Goal: Use online tool/utility: Utilize a website feature to perform a specific function

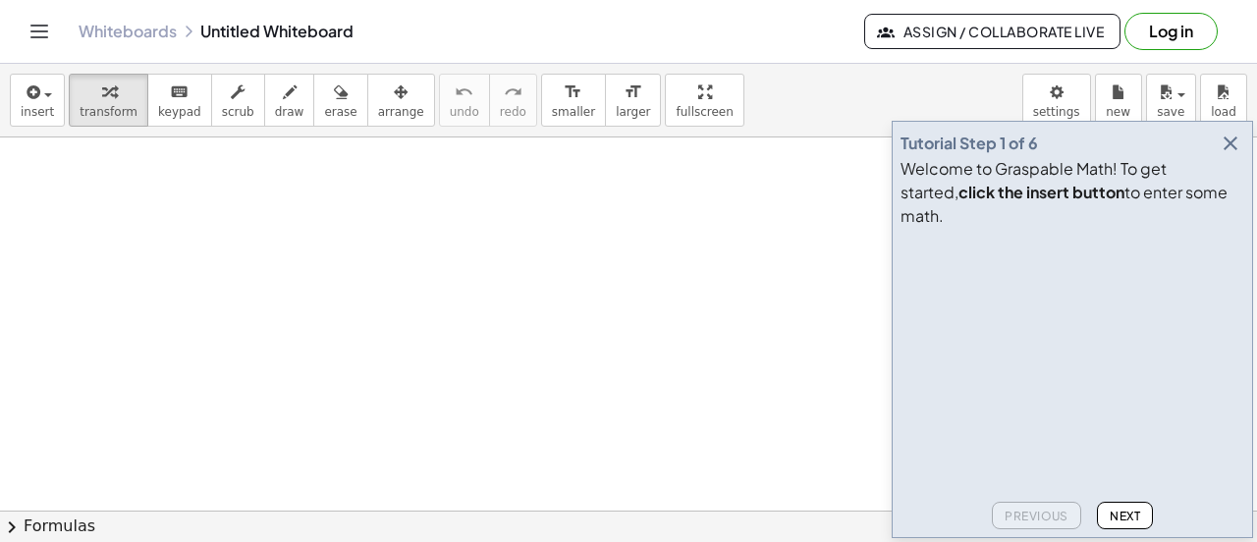
click at [1228, 155] on icon "button" at bounding box center [1230, 144] width 24 height 24
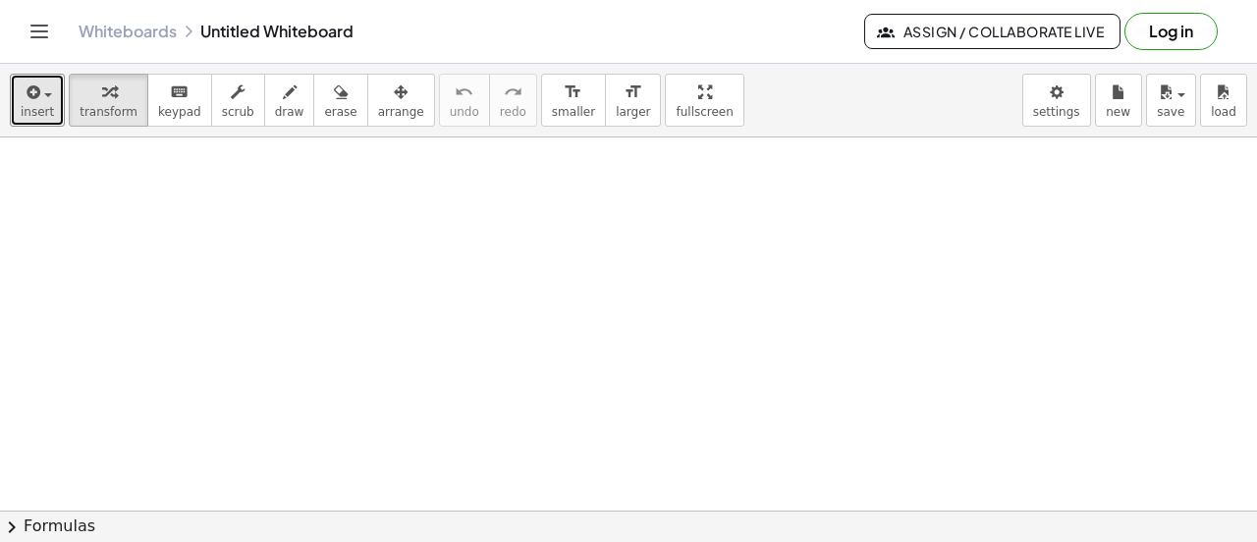
click at [40, 105] on span "insert" at bounding box center [37, 112] width 33 height 14
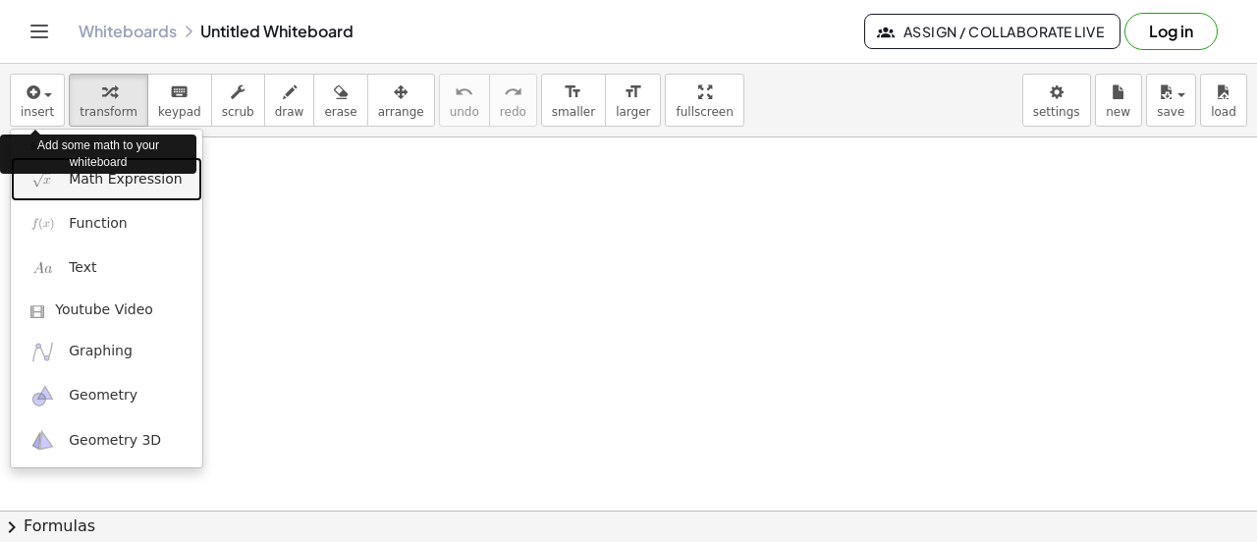
click at [89, 184] on span "Math Expression" at bounding box center [125, 180] width 113 height 20
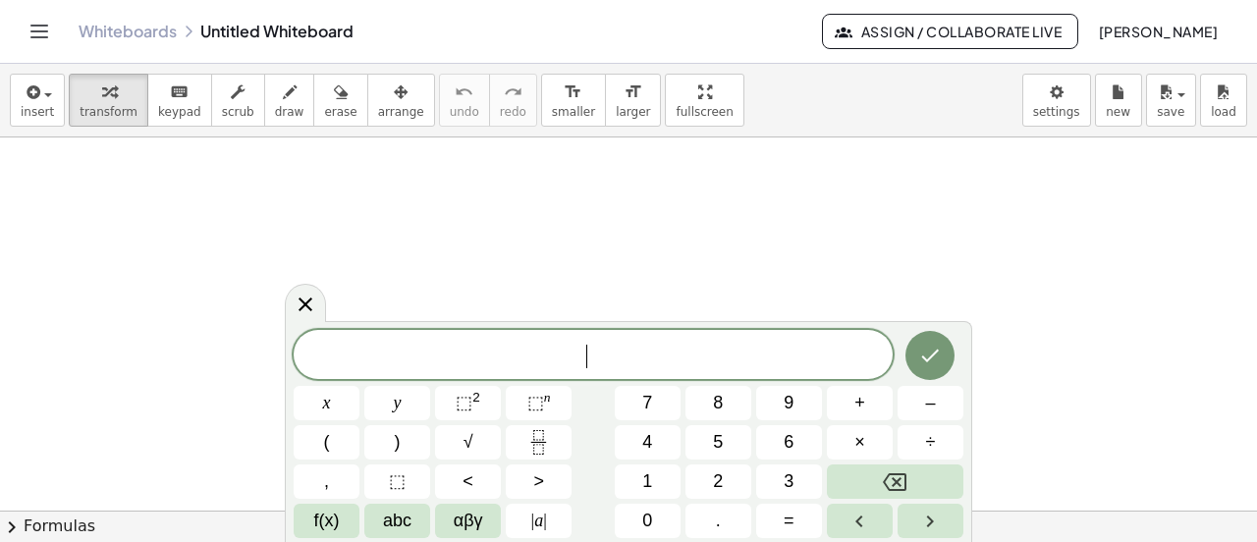
click at [640, 475] on button "1" at bounding box center [648, 481] width 66 height 34
click at [651, 439] on span "4" at bounding box center [647, 442] width 10 height 27
click at [715, 520] on button "." at bounding box center [718, 521] width 66 height 34
click at [652, 436] on span "4" at bounding box center [647, 442] width 10 height 27
click at [326, 441] on span "(" at bounding box center [327, 442] width 6 height 27
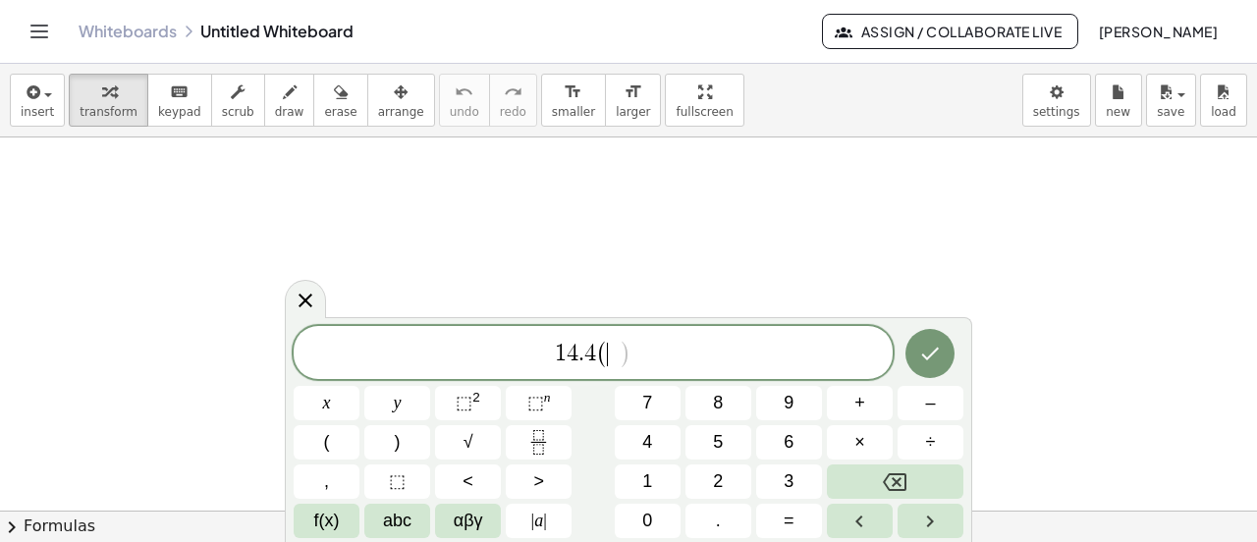
click at [649, 449] on span "4" at bounding box center [647, 442] width 10 height 27
click at [712, 523] on button "." at bounding box center [718, 521] width 66 height 34
click at [653, 395] on button "7" at bounding box center [648, 403] width 66 height 34
click at [789, 454] on span "6" at bounding box center [788, 442] width 10 height 27
click at [396, 456] on button ")" at bounding box center [397, 442] width 66 height 34
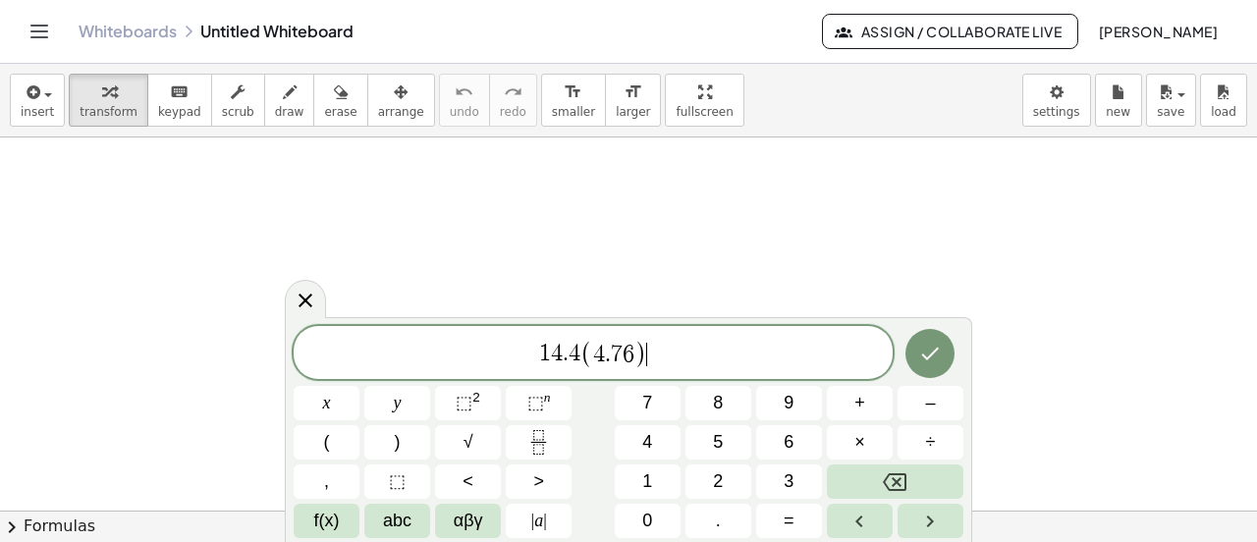
click at [927, 400] on span "–" at bounding box center [930, 403] width 10 height 27
click at [657, 483] on button "1" at bounding box center [648, 481] width 66 height 34
click at [650, 403] on span "7" at bounding box center [647, 403] width 10 height 27
click at [713, 536] on button "." at bounding box center [718, 521] width 66 height 34
click at [790, 402] on span "9" at bounding box center [788, 403] width 10 height 27
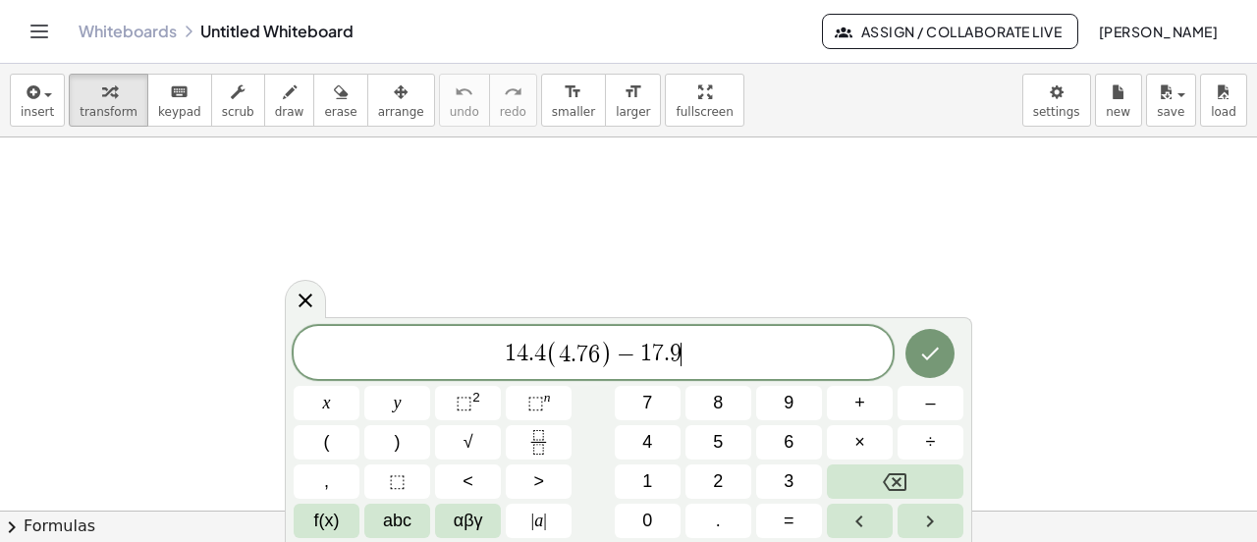
click at [789, 401] on span "9" at bounding box center [788, 403] width 10 height 27
click at [725, 392] on button "8" at bounding box center [718, 403] width 66 height 34
click at [782, 510] on button "=" at bounding box center [789, 521] width 66 height 34
click at [722, 441] on span "5" at bounding box center [718, 442] width 10 height 27
click at [717, 530] on span "." at bounding box center [718, 521] width 5 height 27
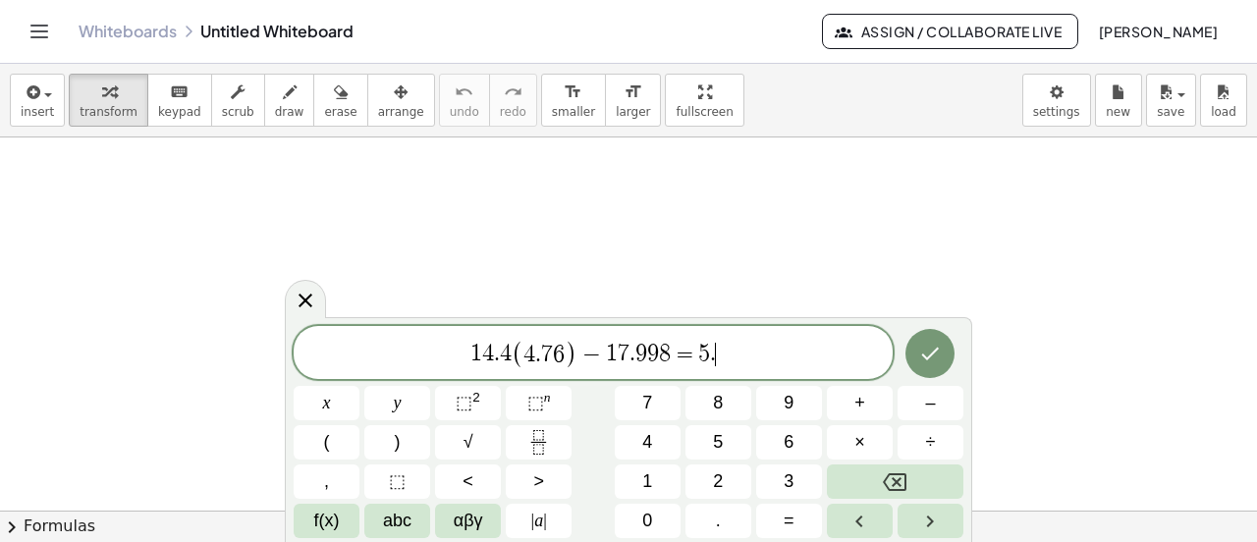
click at [789, 443] on span "6" at bounding box center [788, 442] width 10 height 27
click at [321, 456] on button "(" at bounding box center [327, 442] width 66 height 34
click at [651, 440] on span "4" at bounding box center [647, 442] width 10 height 27
click at [707, 525] on button "." at bounding box center [718, 521] width 66 height 34
click at [644, 396] on span "7" at bounding box center [647, 403] width 10 height 27
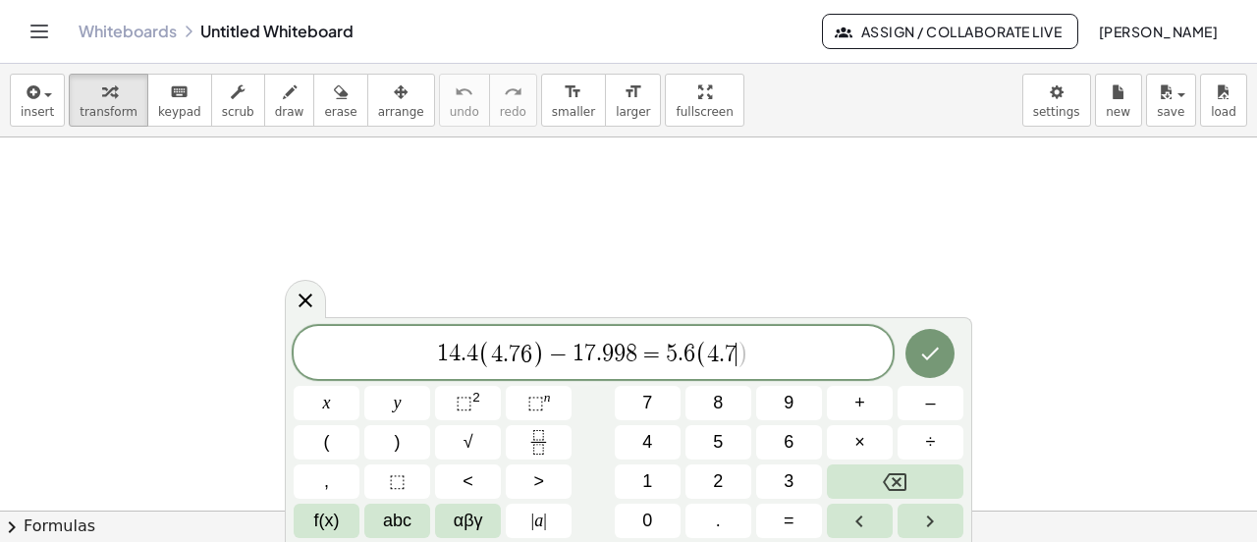
click at [790, 441] on span "6" at bounding box center [788, 442] width 10 height 27
click at [392, 449] on button ")" at bounding box center [397, 442] width 66 height 34
click at [855, 401] on span "+" at bounding box center [859, 403] width 11 height 27
click at [725, 472] on button "2" at bounding box center [718, 481] width 66 height 34
click at [791, 482] on span "3" at bounding box center [788, 481] width 10 height 27
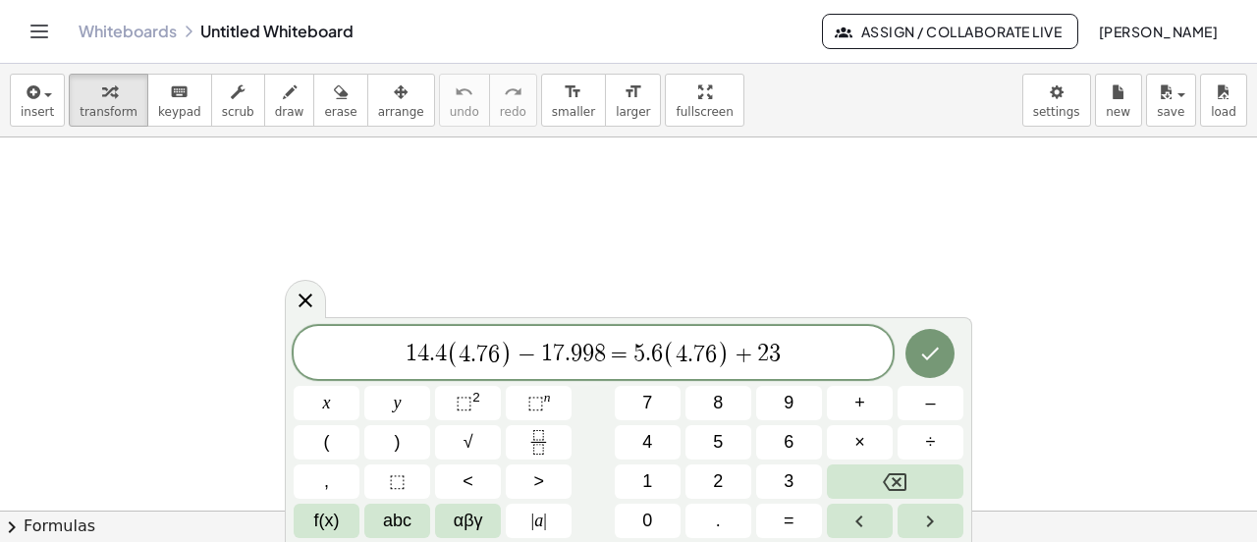
click at [723, 525] on button "." at bounding box center [718, 521] width 66 height 34
click at [724, 399] on button "8" at bounding box center [718, 403] width 66 height 34
click at [792, 402] on span "9" at bounding box center [788, 403] width 10 height 27
click at [929, 365] on button "Done" at bounding box center [929, 353] width 49 height 49
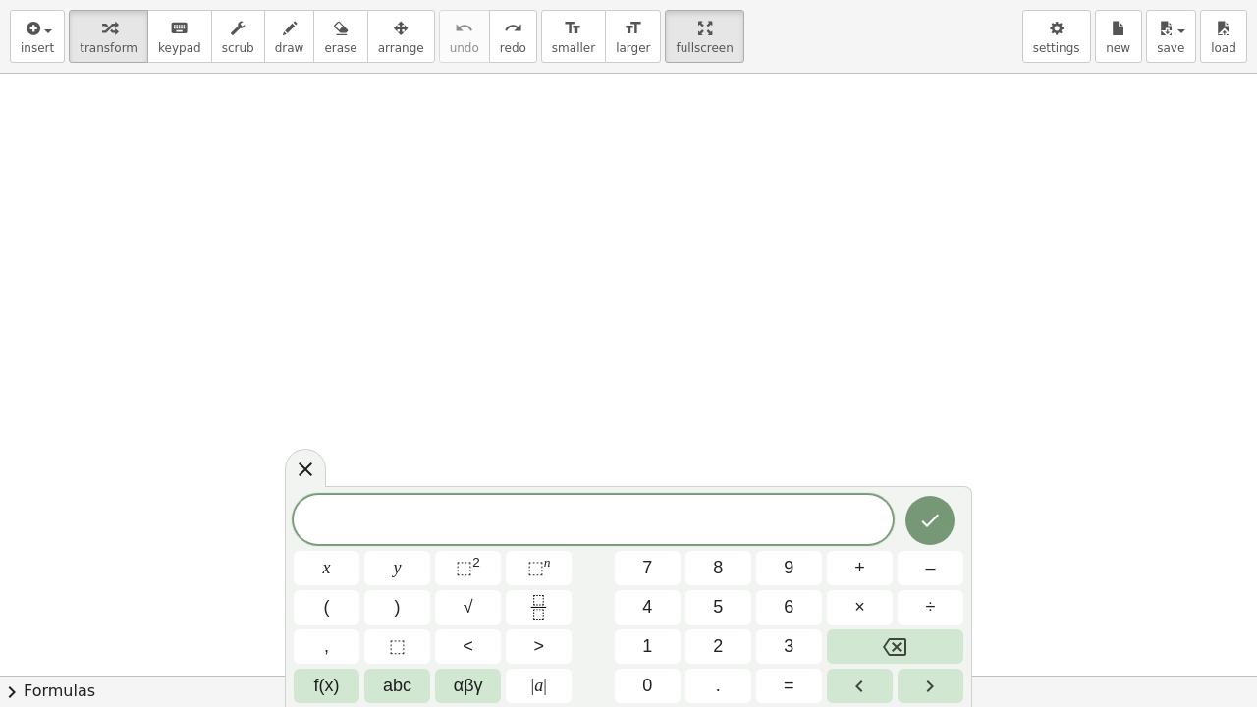
click at [541, 541] on icon "Fraction" at bounding box center [538, 607] width 25 height 25
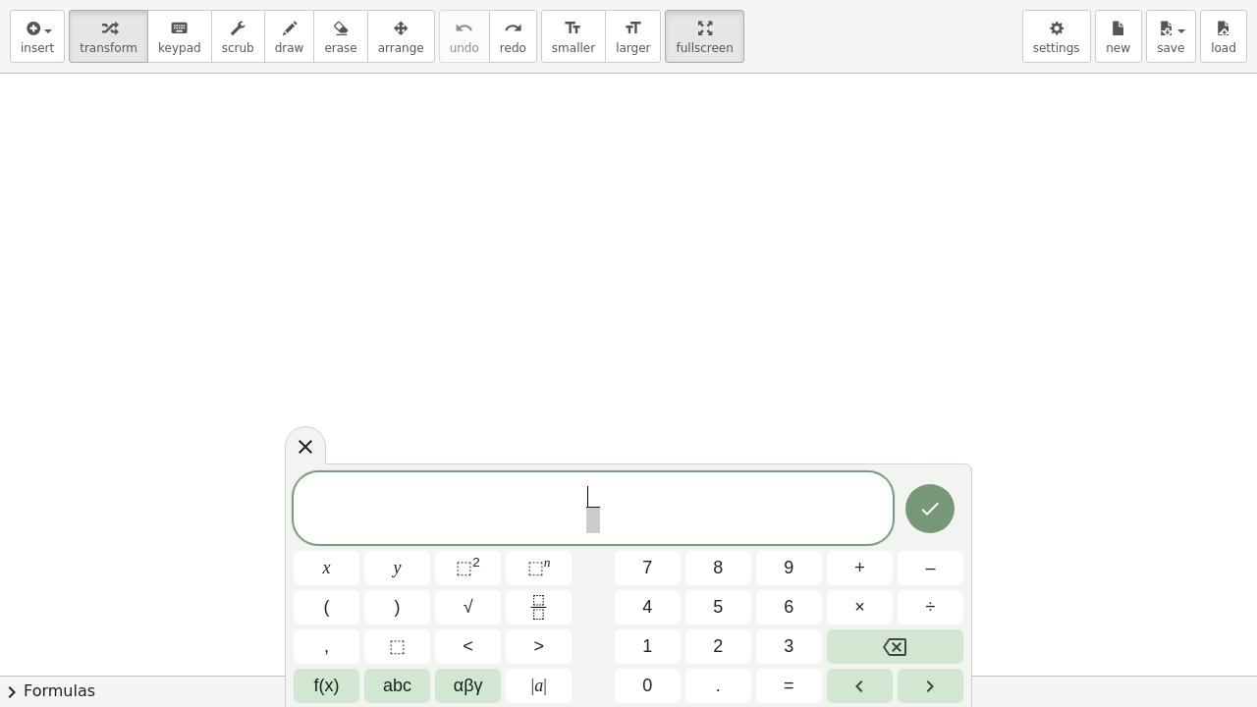
click at [718, 541] on span "5" at bounding box center [718, 607] width 10 height 27
click at [592, 526] on span at bounding box center [592, 520] width 15 height 27
click at [780, 541] on button "6" at bounding box center [789, 607] width 66 height 34
click at [612, 509] on span "5 6 ​ ​" at bounding box center [593, 510] width 599 height 52
click at [327, 541] on span "x" at bounding box center [327, 568] width 8 height 27
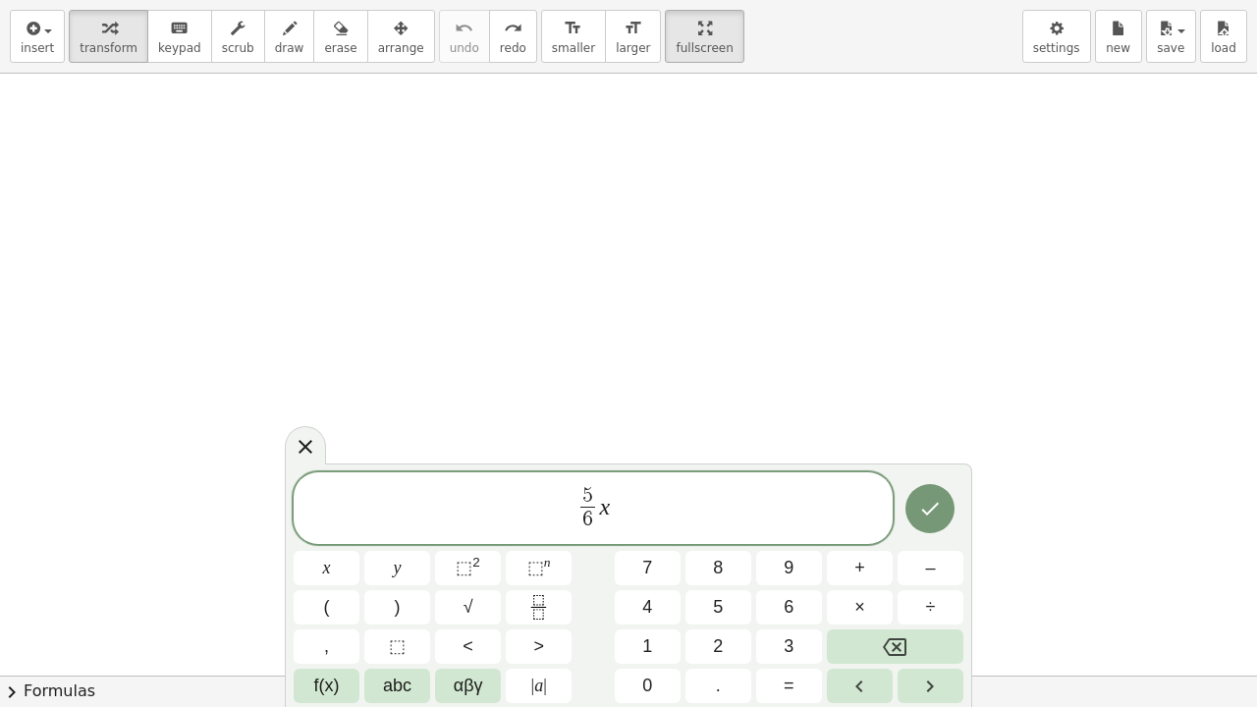
click at [862, 541] on span "+" at bounding box center [859, 568] width 11 height 27
click at [647, 541] on span "7" at bounding box center [647, 568] width 10 height 27
click at [790, 541] on span "=" at bounding box center [788, 685] width 11 height 27
click at [927, 541] on span "–" at bounding box center [930, 568] width 10 height 27
click at [800, 541] on button "3" at bounding box center [789, 646] width 66 height 34
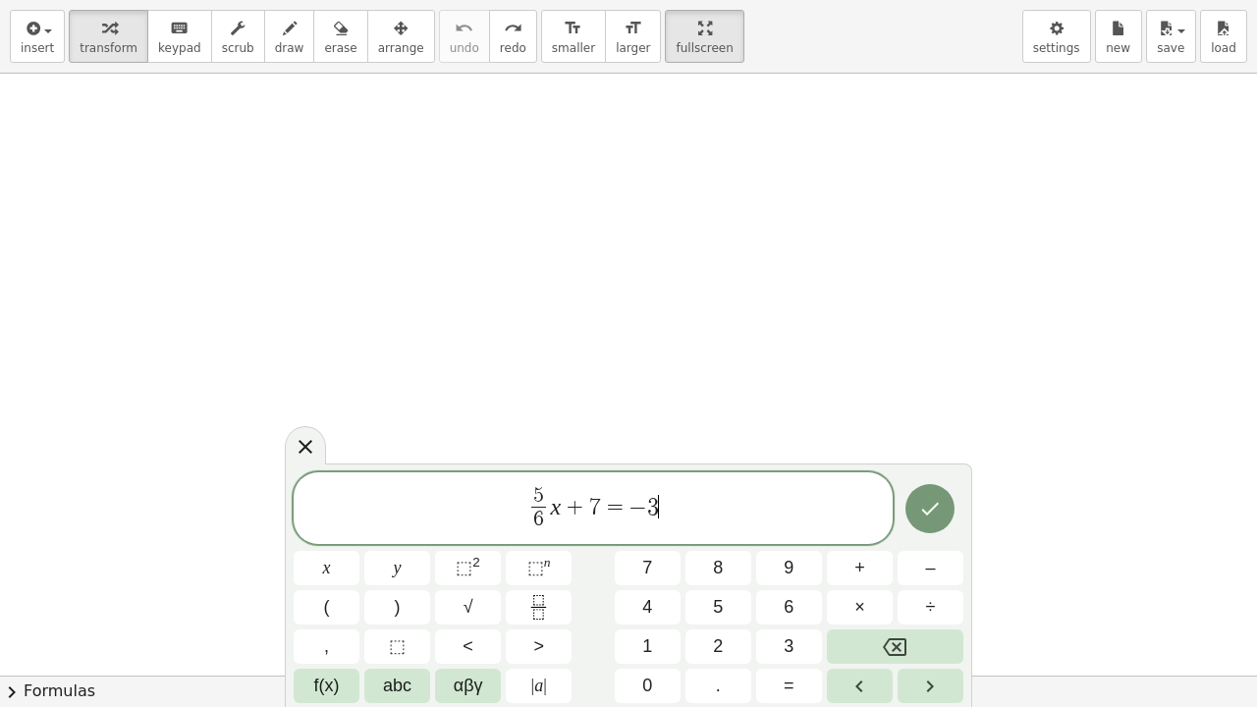
click at [887, 541] on icon "Backspace" at bounding box center [895, 647] width 24 height 18
click at [527, 541] on icon "Fraction" at bounding box center [538, 607] width 25 height 25
click at [789, 541] on span "3" at bounding box center [788, 646] width 10 height 27
click at [654, 518] on span at bounding box center [653, 520] width 15 height 27
click at [639, 541] on button "4" at bounding box center [648, 607] width 66 height 34
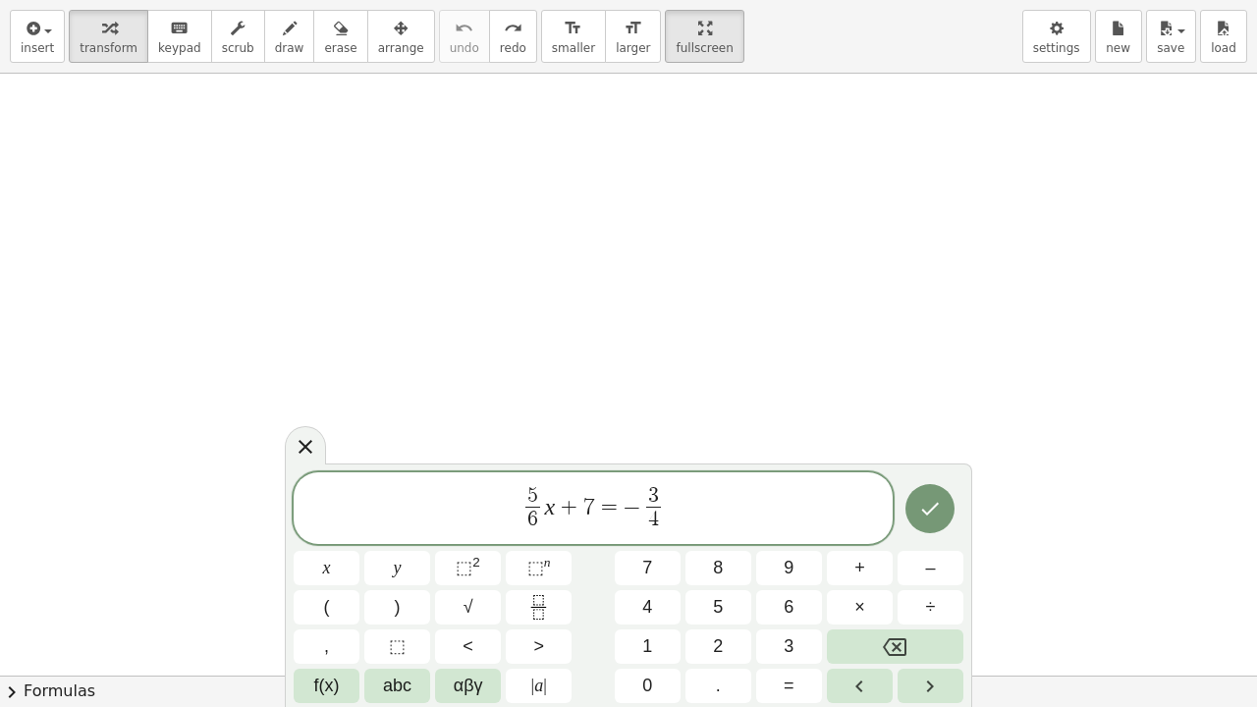
click at [673, 510] on span "5 6 ​ x + 7 = − 3 4 ​ ​" at bounding box center [593, 510] width 599 height 52
click at [338, 541] on button "x" at bounding box center [327, 568] width 66 height 34
click at [925, 541] on span "–" at bounding box center [930, 568] width 10 height 27
click at [730, 541] on button "8" at bounding box center [718, 568] width 66 height 34
click at [921, 510] on icon "Done" at bounding box center [930, 509] width 24 height 24
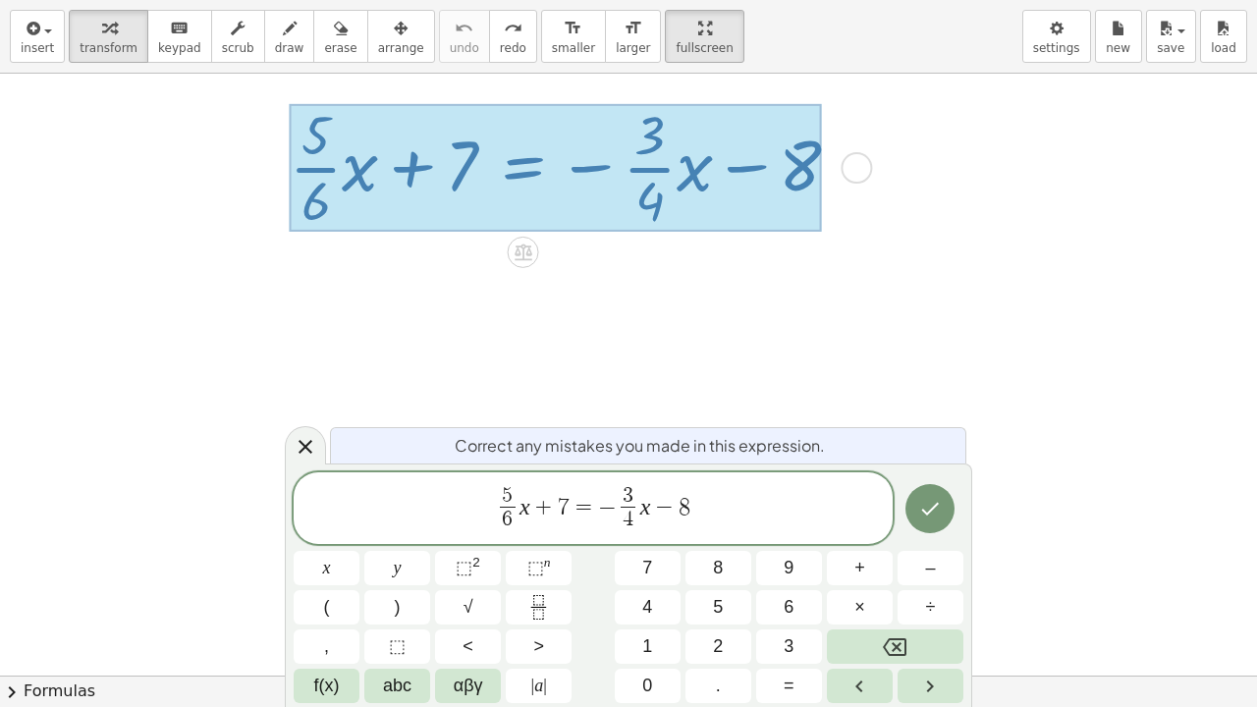
click at [514, 508] on span "5 6 ​" at bounding box center [508, 510] width 24 height 48
click at [894, 541] on icon "Backspace" at bounding box center [895, 647] width 24 height 24
click at [894, 541] on icon "Backspace" at bounding box center [895, 647] width 24 height 18
click at [724, 541] on button "." at bounding box center [718, 686] width 66 height 34
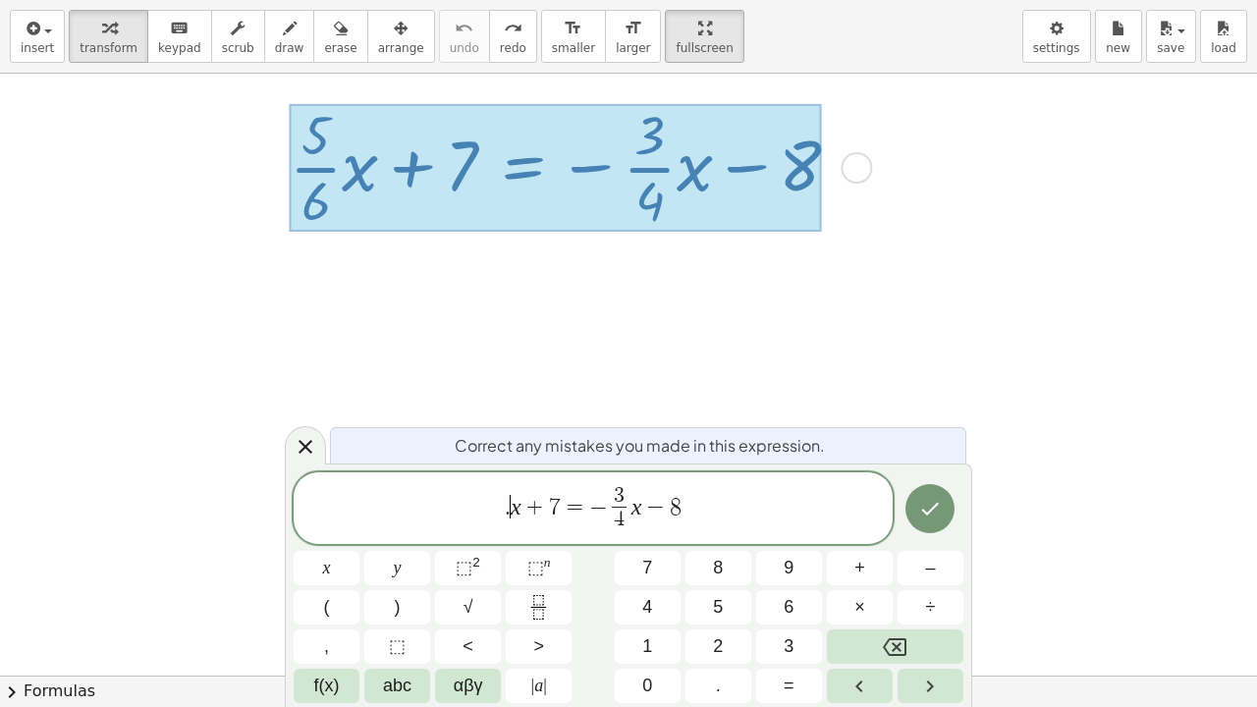
click at [720, 541] on span "8" at bounding box center [718, 568] width 10 height 27
click at [784, 541] on span "3" at bounding box center [788, 646] width 10 height 27
click at [638, 516] on span "4" at bounding box center [630, 520] width 15 height 27
click at [890, 541] on icon "Backspace" at bounding box center [895, 647] width 24 height 24
click at [891, 541] on icon "Backspace" at bounding box center [895, 647] width 24 height 24
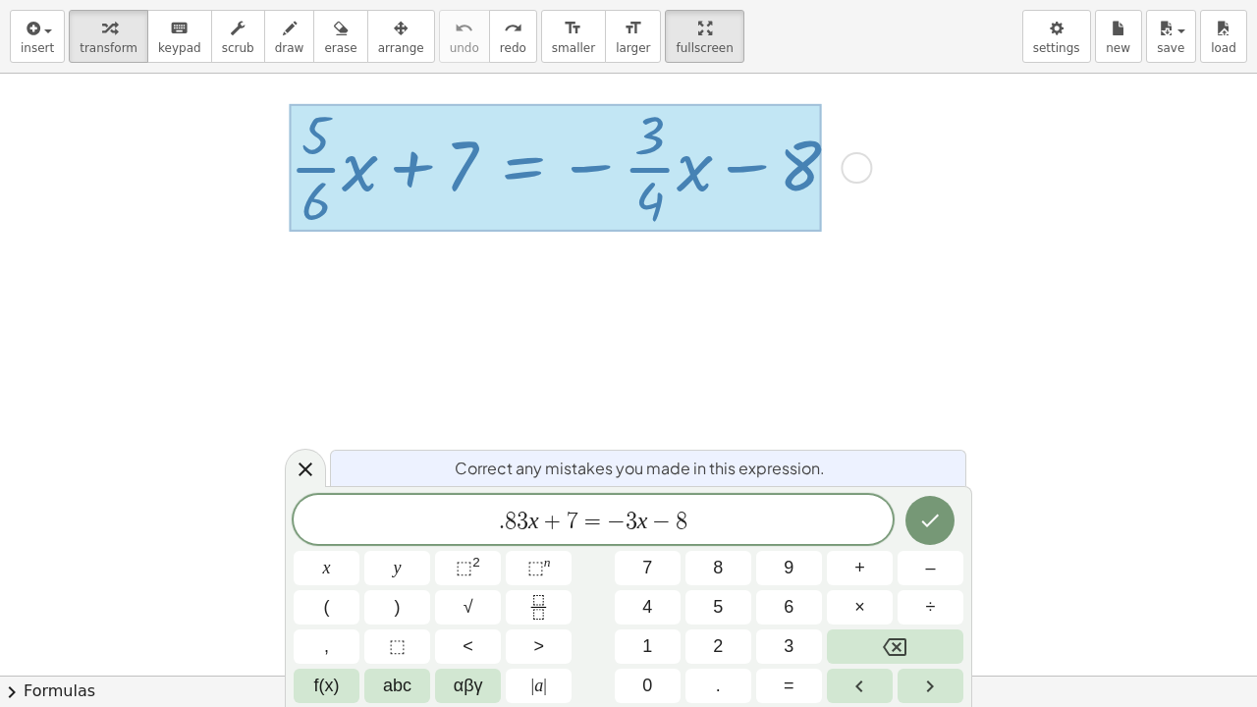
click at [895, 541] on icon "Backspace" at bounding box center [895, 647] width 24 height 24
click at [715, 541] on button "." at bounding box center [718, 686] width 66 height 34
click at [644, 541] on span "7" at bounding box center [647, 568] width 10 height 27
click at [709, 541] on button "5" at bounding box center [718, 607] width 66 height 34
click at [924, 529] on icon "Done" at bounding box center [930, 521] width 24 height 24
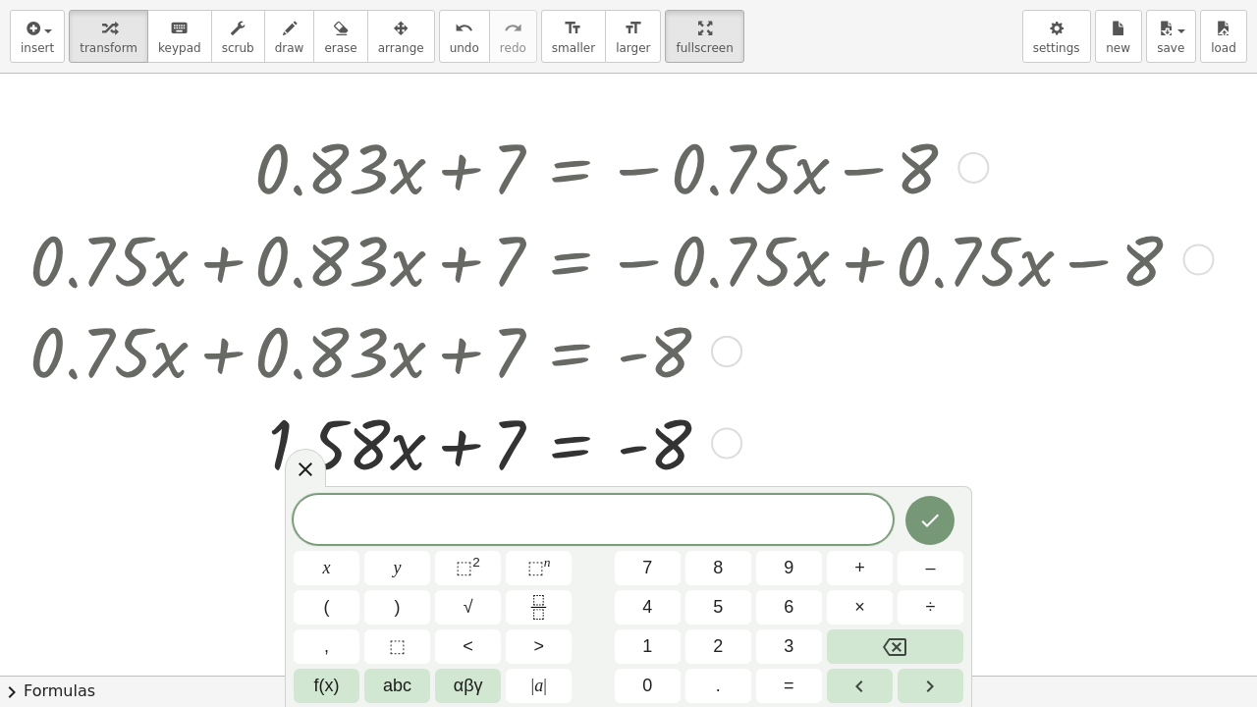
click at [307, 475] on icon at bounding box center [306, 469] width 24 height 24
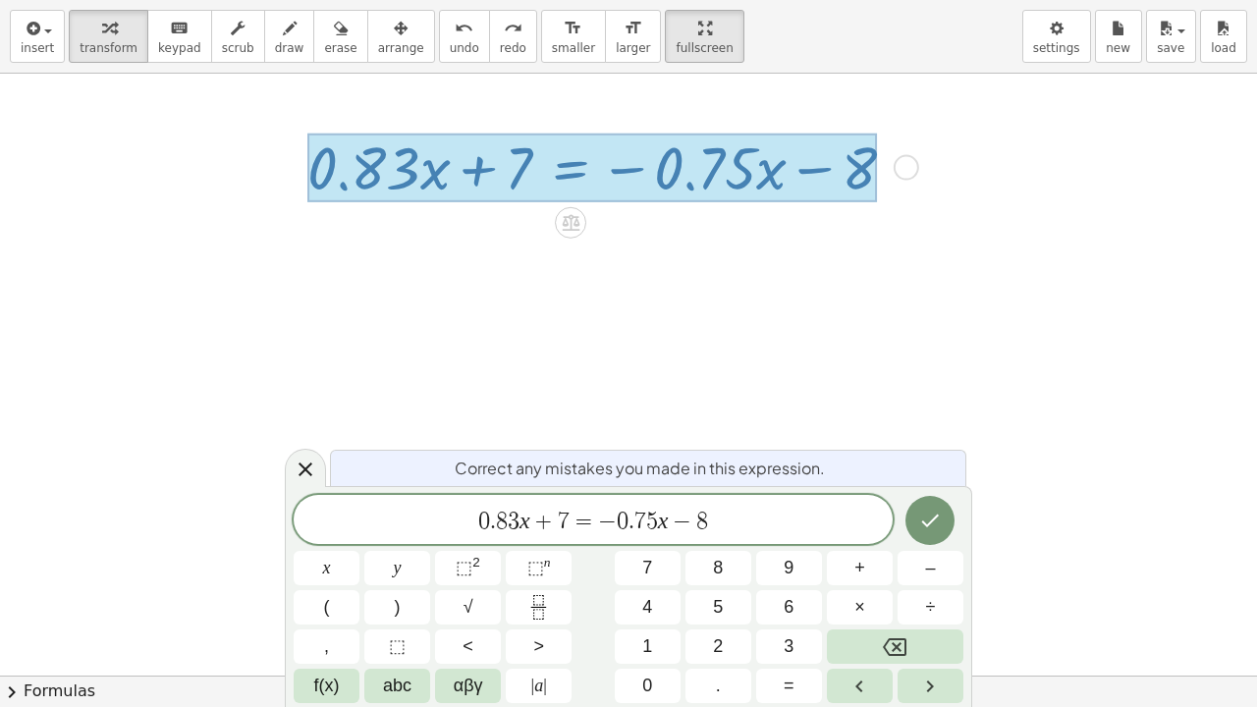
click at [523, 516] on var "x" at bounding box center [524, 521] width 11 height 26
click at [532, 520] on span "+" at bounding box center [544, 522] width 28 height 24
click at [896, 541] on icon "Backspace" at bounding box center [895, 647] width 24 height 24
click at [325, 541] on span "(" at bounding box center [327, 607] width 6 height 27
click at [915, 541] on button "–" at bounding box center [930, 568] width 66 height 34
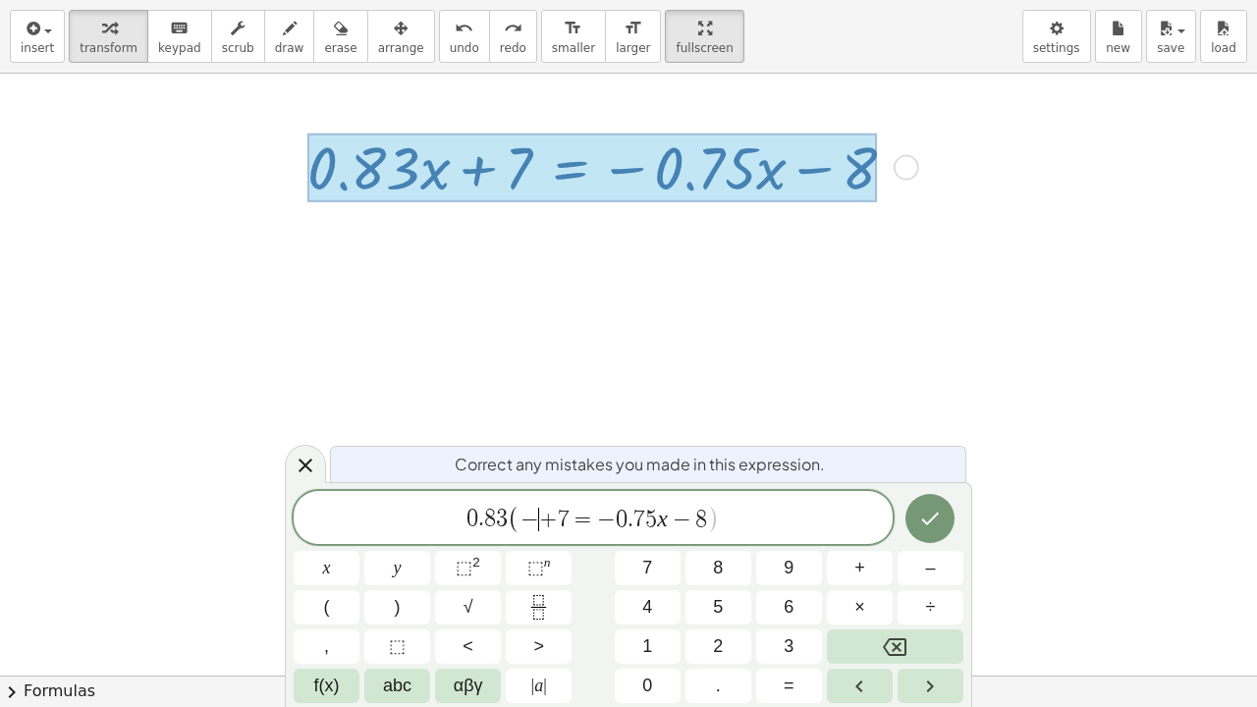
click at [784, 541] on span "9" at bounding box center [788, 568] width 10 height 27
click at [717, 541] on span "." at bounding box center [718, 685] width 5 height 27
click at [655, 541] on button "4" at bounding box center [648, 607] width 66 height 34
click at [781, 541] on button "9" at bounding box center [789, 568] width 66 height 34
click at [660, 541] on button "4" at bounding box center [648, 607] width 66 height 34
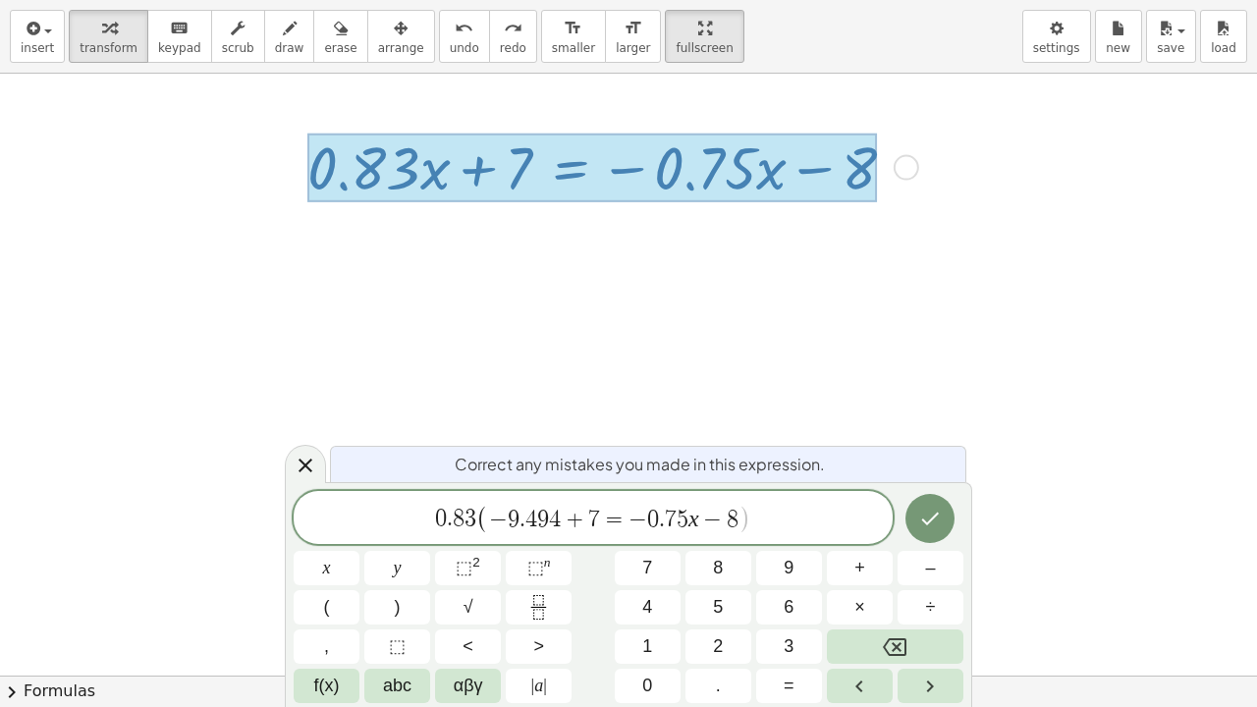
click at [408, 541] on button ")" at bounding box center [397, 607] width 66 height 34
click at [710, 515] on var "x" at bounding box center [706, 519] width 11 height 26
click at [891, 541] on icon "Backspace" at bounding box center [895, 647] width 24 height 24
click at [333, 541] on button "(" at bounding box center [327, 607] width 66 height 34
click at [784, 541] on span "9" at bounding box center [788, 568] width 10 height 27
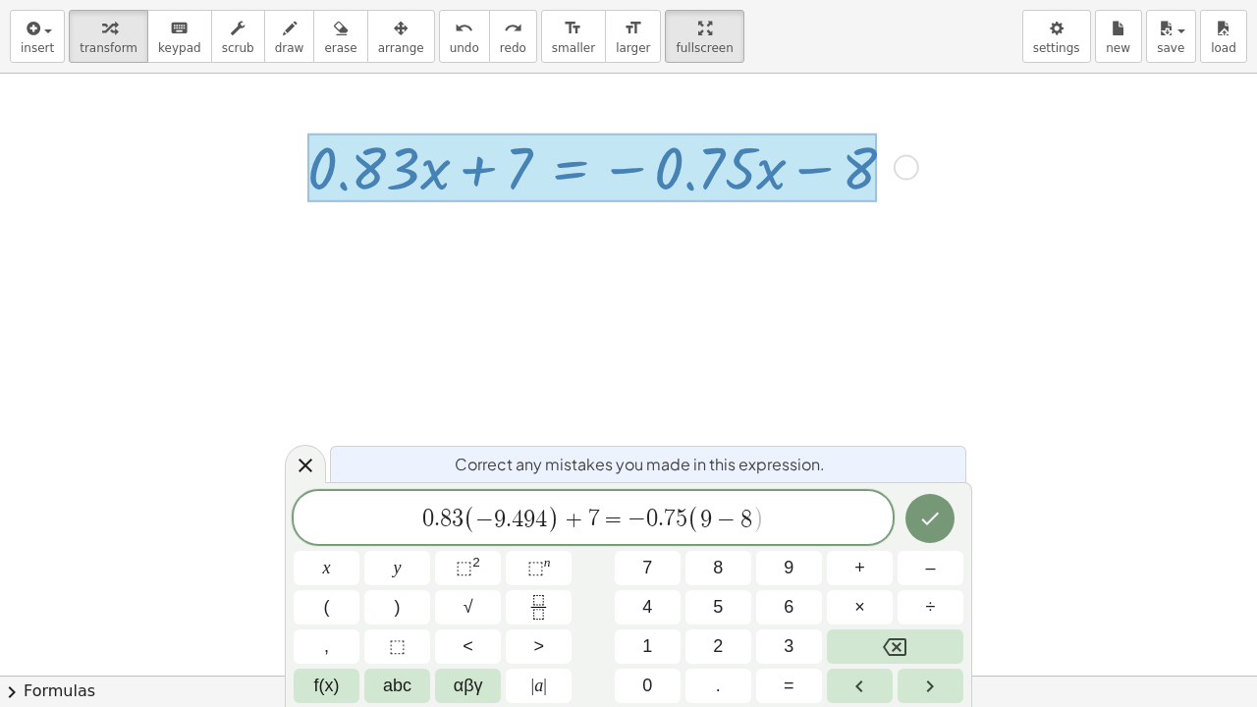
click at [725, 541] on button "." at bounding box center [718, 686] width 66 height 34
click at [651, 541] on span "4" at bounding box center [647, 607] width 10 height 27
click at [782, 541] on button "9" at bounding box center [789, 568] width 66 height 34
click at [651, 541] on span "4" at bounding box center [647, 607] width 10 height 27
click at [400, 541] on span ")" at bounding box center [398, 607] width 6 height 27
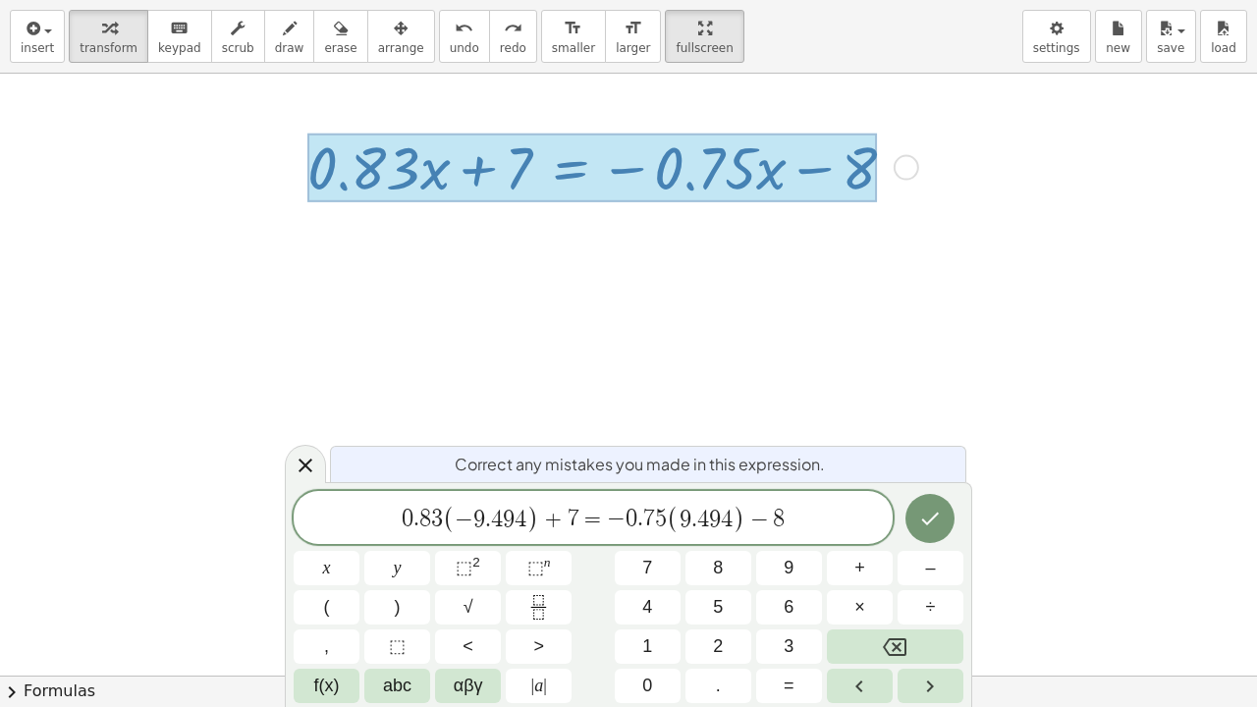
click at [928, 527] on icon "Done" at bounding box center [930, 519] width 24 height 24
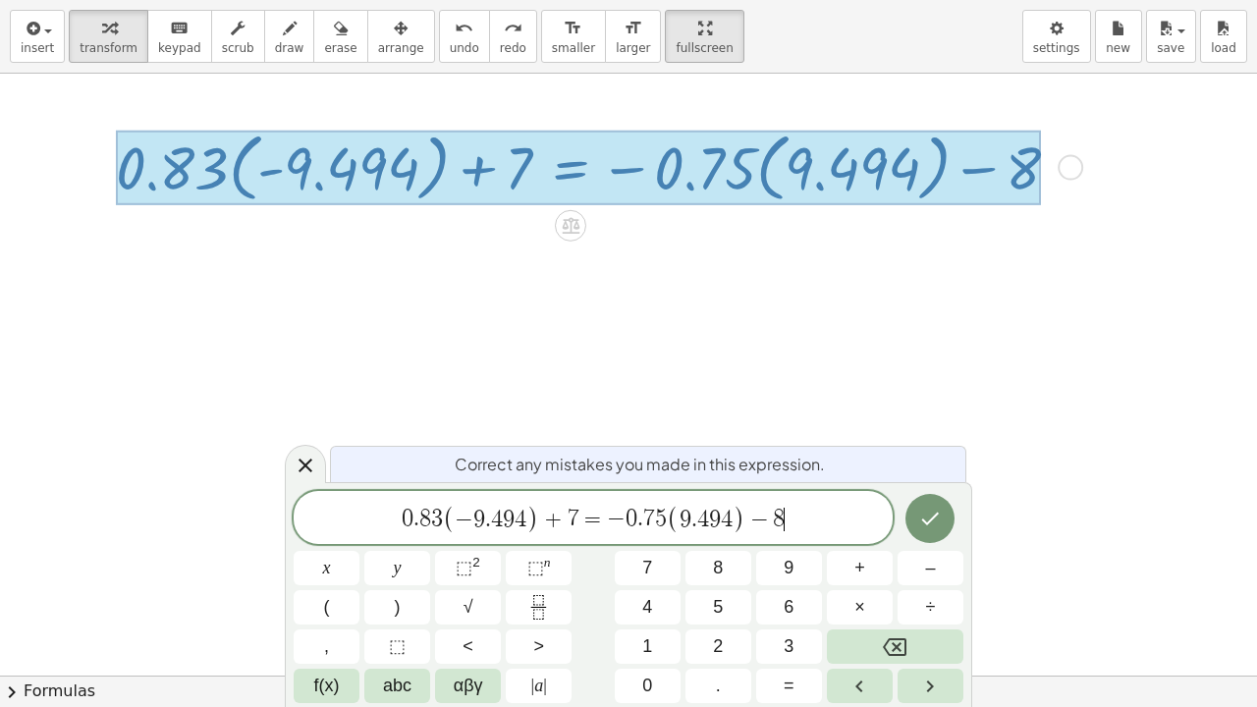
click at [676, 517] on span "(" at bounding box center [673, 519] width 13 height 28
click at [925, 541] on span "–" at bounding box center [930, 568] width 10 height 27
click at [929, 520] on icon "Done" at bounding box center [930, 519] width 24 height 24
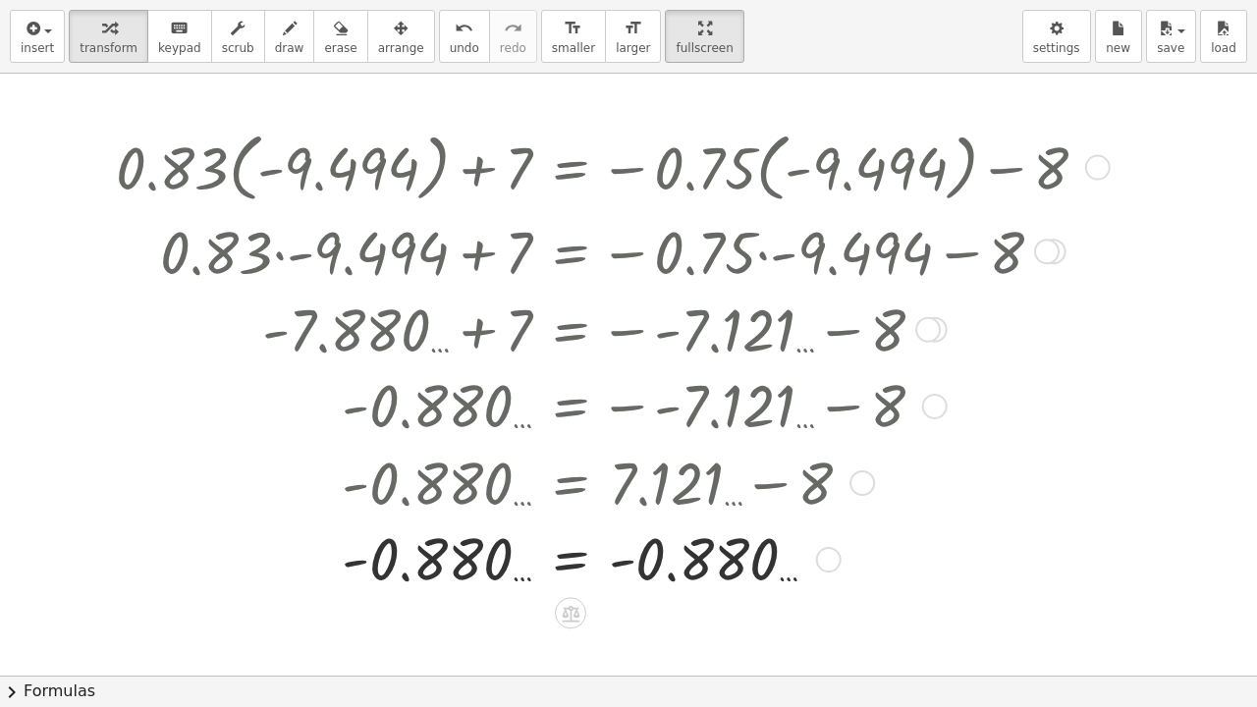
scroll to position [9, 0]
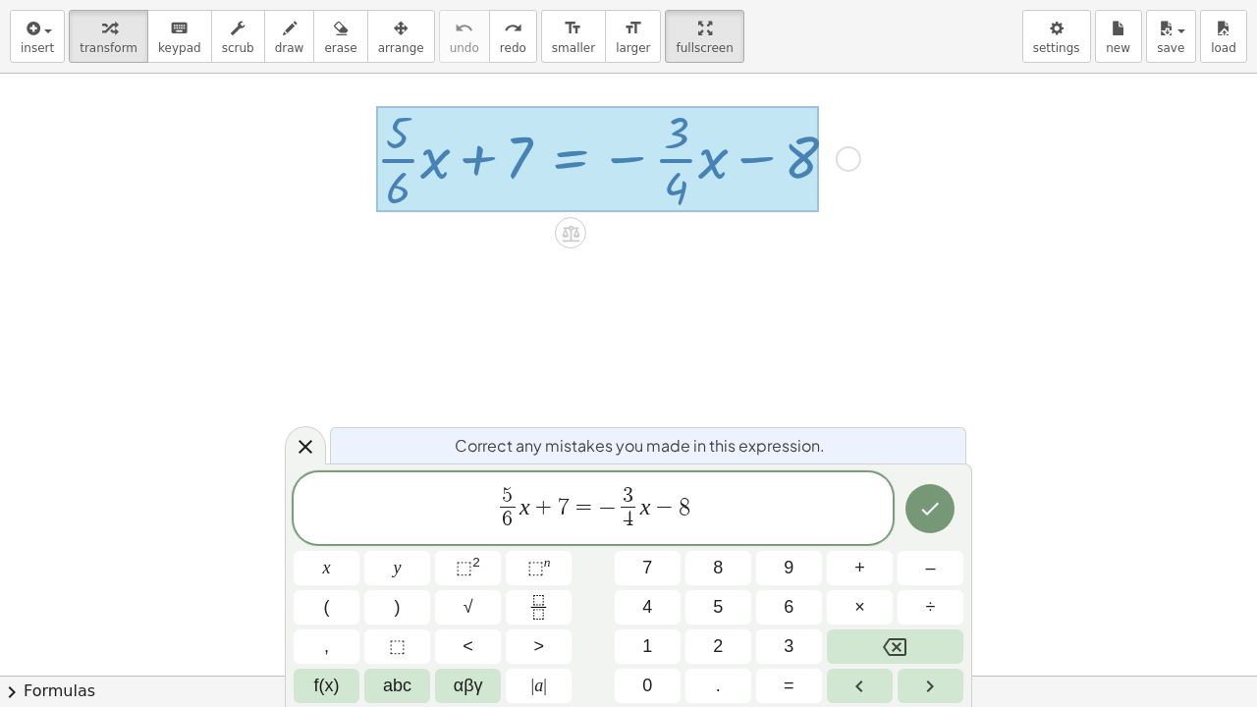
click at [890, 541] on icon "Backspace" at bounding box center [895, 647] width 24 height 18
click at [886, 541] on icon "Backspace" at bounding box center [895, 647] width 24 height 24
click at [888, 541] on icon "Backspace" at bounding box center [895, 647] width 24 height 24
click at [888, 541] on icon "Backspace" at bounding box center [895, 647] width 24 height 18
click at [887, 541] on icon "Backspace" at bounding box center [895, 647] width 24 height 18
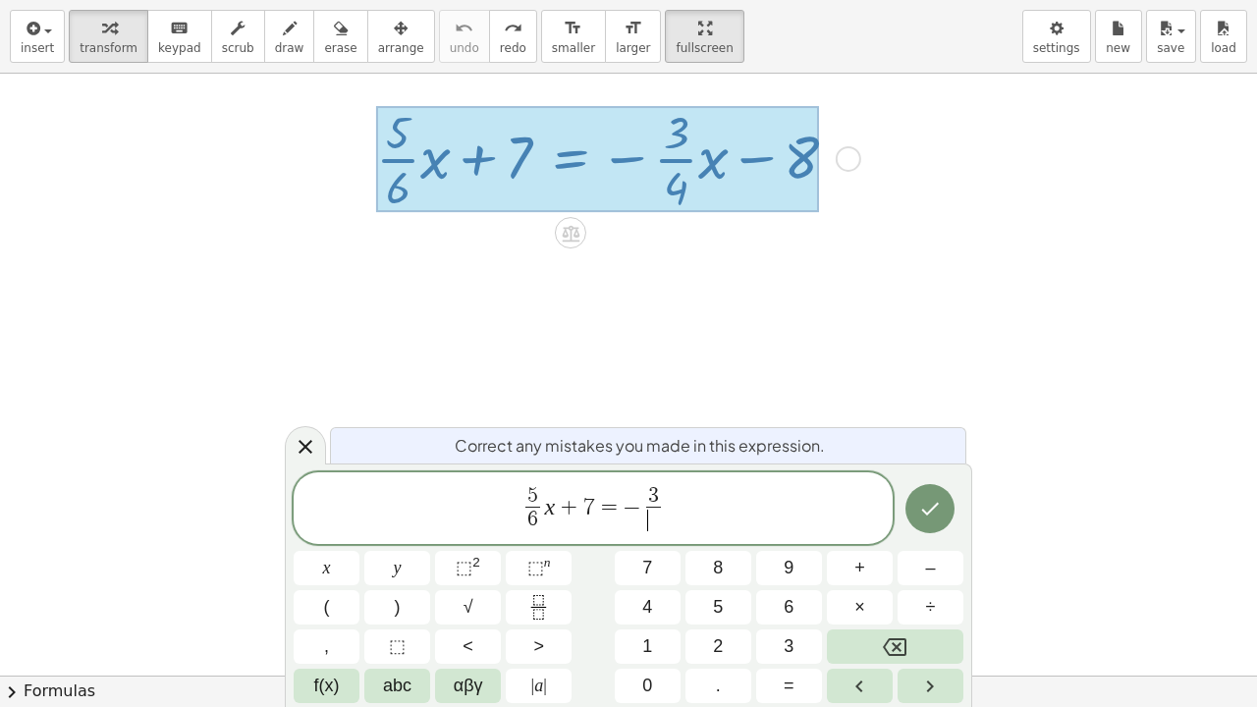
click at [886, 541] on icon "Backspace" at bounding box center [895, 647] width 24 height 24
click at [885, 541] on icon "Backspace" at bounding box center [895, 647] width 24 height 24
click at [886, 541] on icon "Backspace" at bounding box center [895, 647] width 24 height 24
click at [886, 541] on icon "Backspace" at bounding box center [895, 647] width 24 height 18
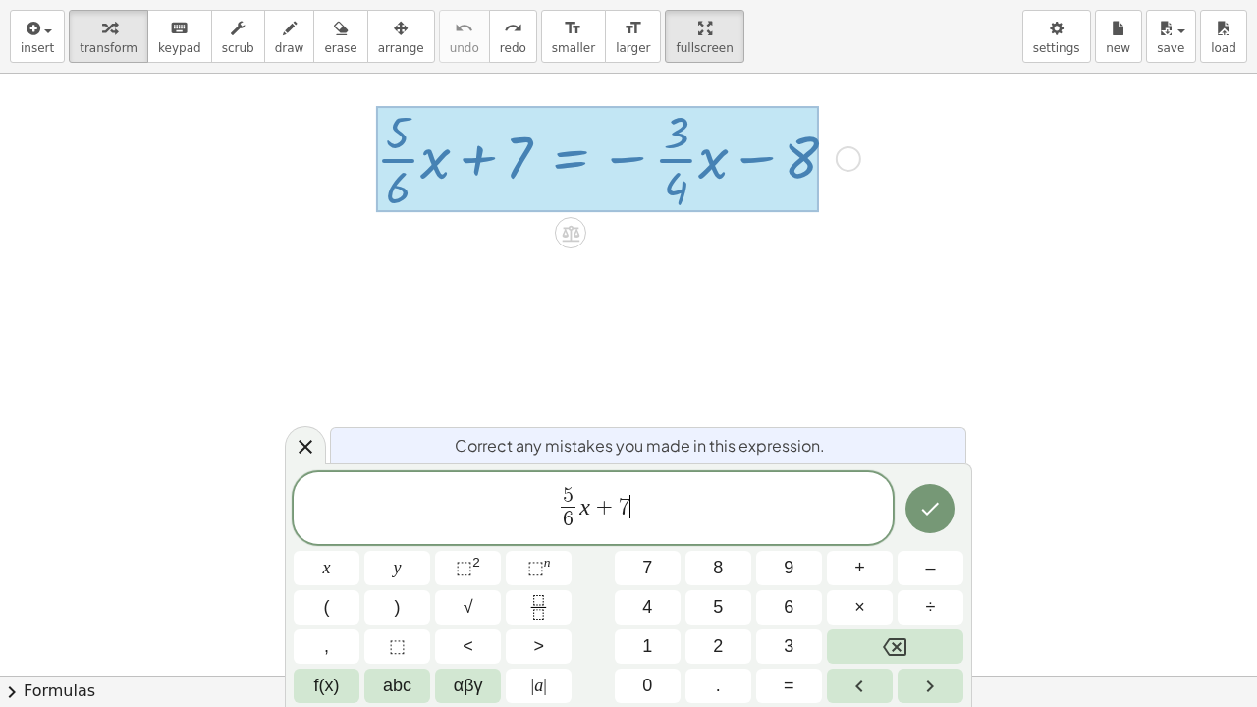
click at [885, 541] on icon "Backspace" at bounding box center [895, 647] width 24 height 24
click at [884, 541] on icon "Backspace" at bounding box center [895, 647] width 24 height 24
click at [885, 541] on icon "Backspace" at bounding box center [895, 647] width 24 height 24
click at [881, 541] on button "Backspace" at bounding box center [895, 646] width 136 height 34
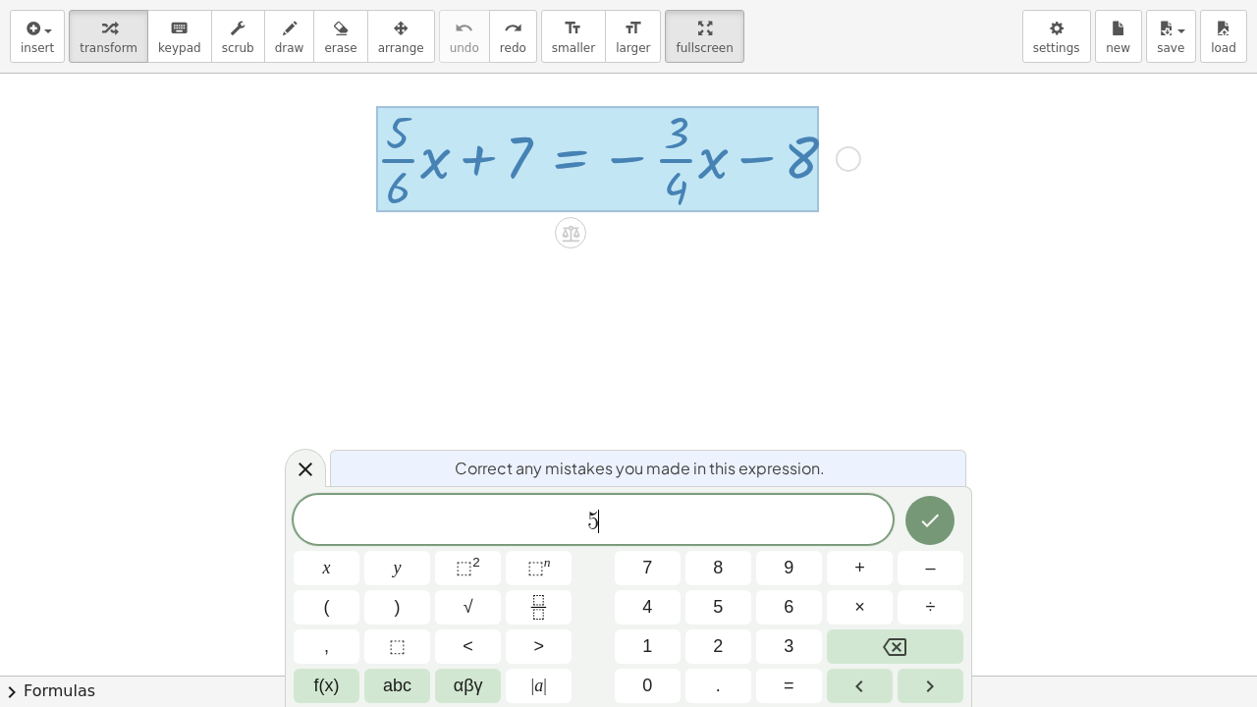
click at [883, 541] on button "Backspace" at bounding box center [895, 646] width 136 height 34
click at [646, 541] on span "4" at bounding box center [647, 607] width 10 height 27
click at [320, 541] on button "(" at bounding box center [327, 607] width 66 height 34
click at [330, 541] on span "x" at bounding box center [327, 568] width 8 height 27
click at [921, 541] on button "–" at bounding box center [930, 568] width 66 height 34
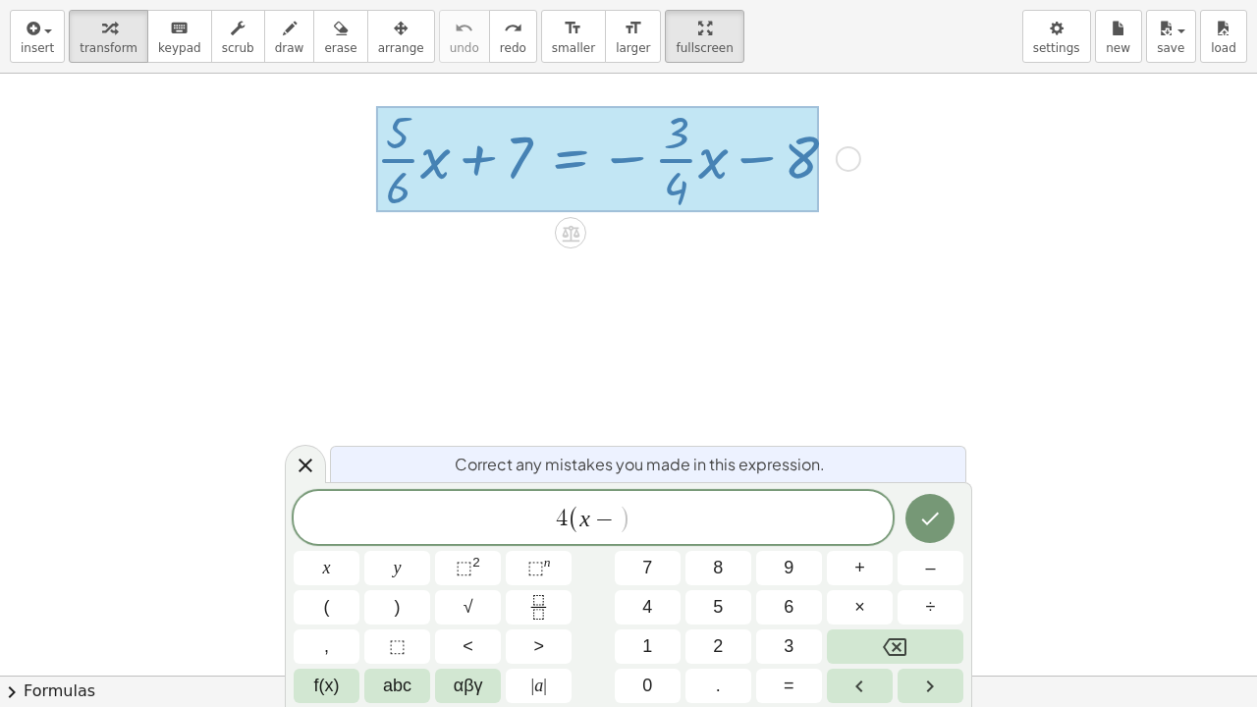
click at [710, 541] on button "2" at bounding box center [718, 646] width 66 height 34
click at [395, 541] on span ")" at bounding box center [398, 607] width 6 height 27
click at [785, 541] on span "=" at bounding box center [788, 685] width 11 height 27
click at [721, 541] on span "8" at bounding box center [718, 568] width 10 height 27
click at [324, 541] on span "x" at bounding box center [327, 568] width 8 height 27
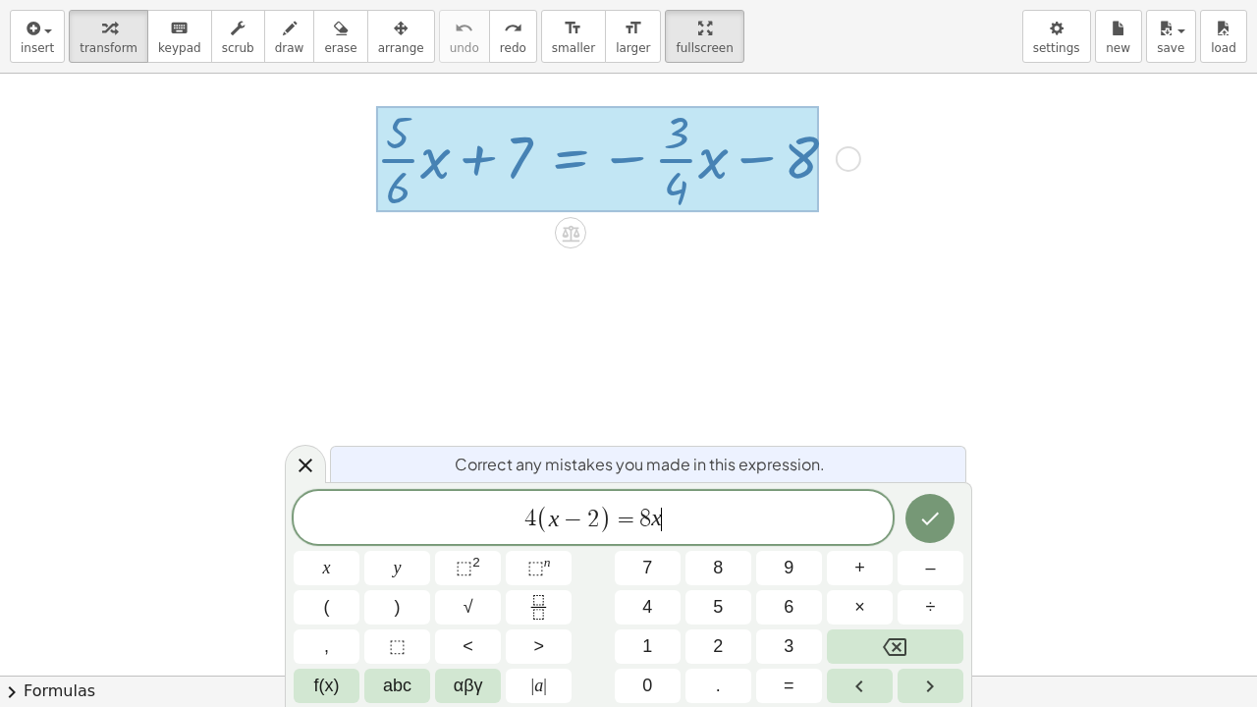
click at [923, 541] on button "–" at bounding box center [930, 568] width 66 height 34
click at [331, 541] on button "(" at bounding box center [327, 607] width 66 height 34
click at [640, 541] on button "4" at bounding box center [648, 607] width 66 height 34
click at [328, 541] on span "x" at bounding box center [327, 568] width 8 height 27
click at [857, 541] on span "+" at bounding box center [859, 568] width 11 height 27
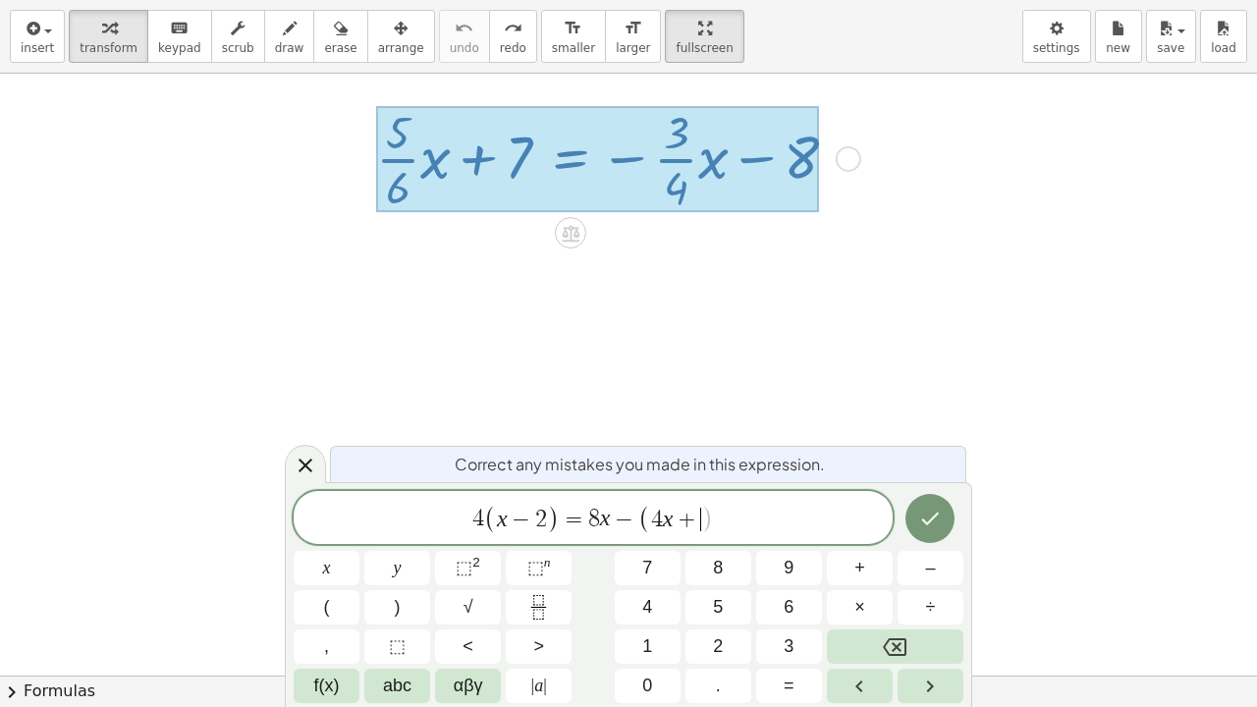
click at [723, 541] on button "8" at bounding box center [718, 568] width 66 height 34
click at [391, 541] on button ")" at bounding box center [397, 607] width 66 height 34
click at [924, 522] on icon "Done" at bounding box center [930, 519] width 24 height 24
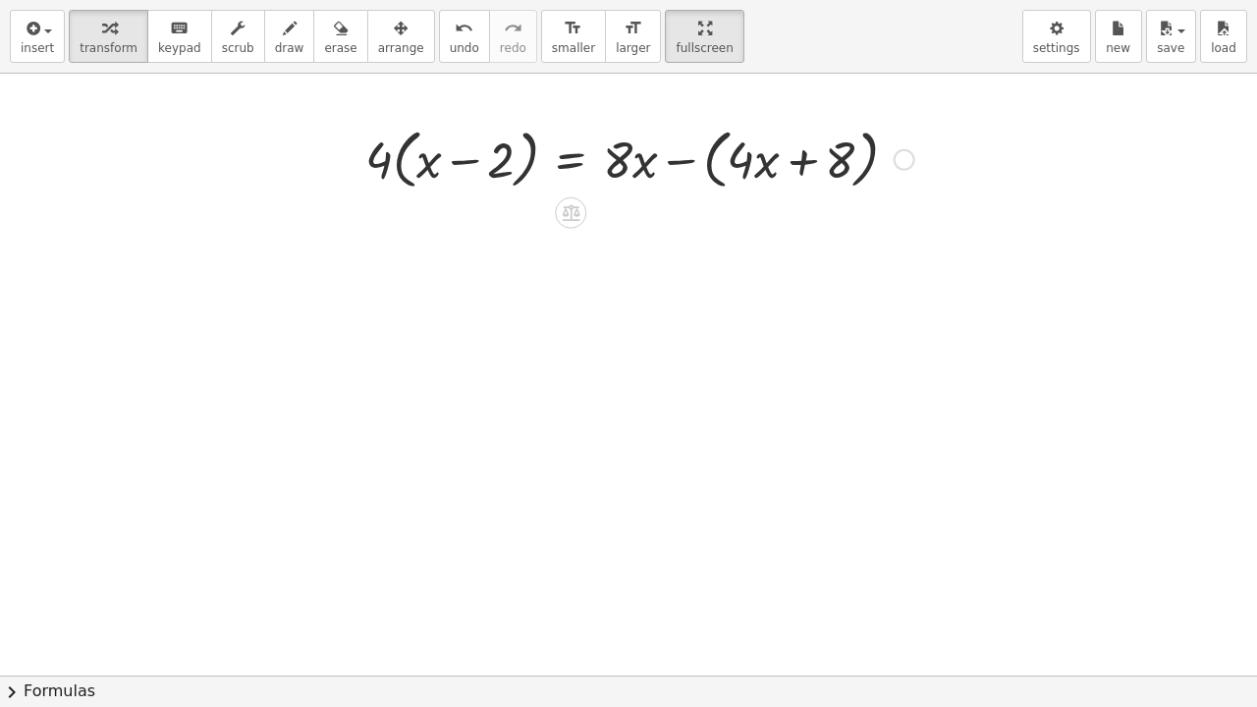
scroll to position [6, 0]
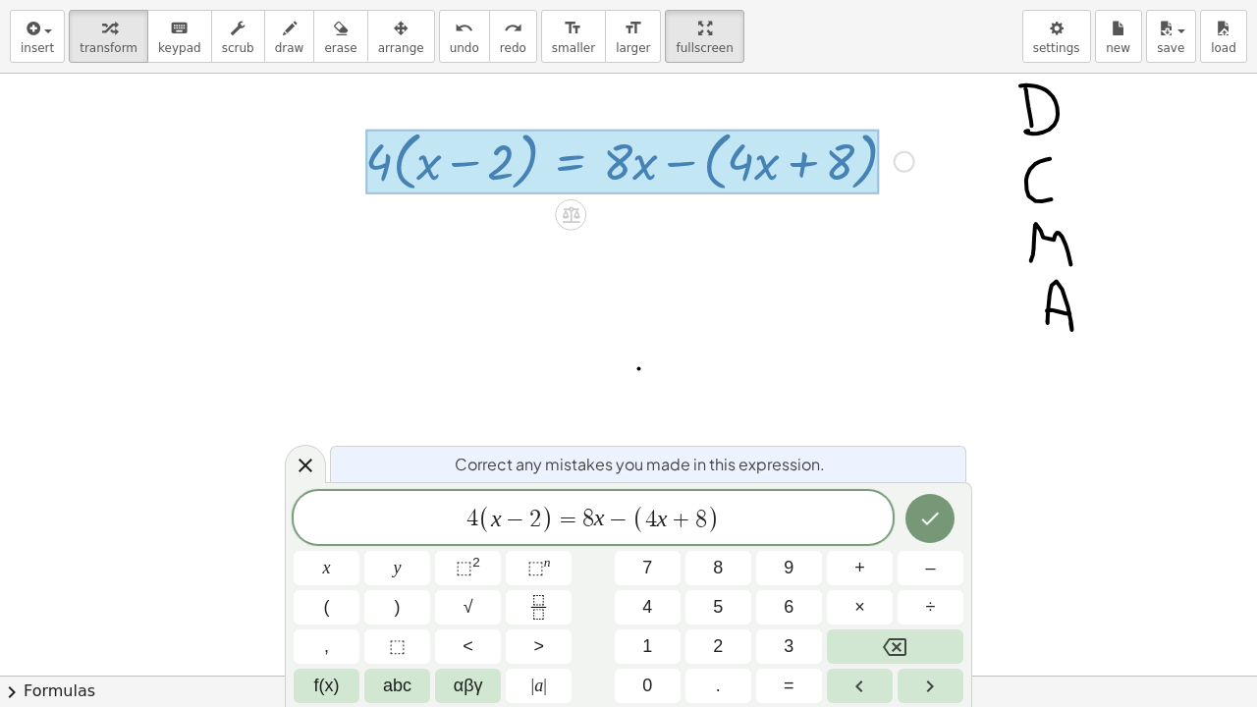
click at [630, 520] on span "−" at bounding box center [618, 520] width 28 height 24
click at [643, 541] on span "1" at bounding box center [647, 646] width 10 height 27
click at [925, 538] on button "Done" at bounding box center [929, 518] width 49 height 49
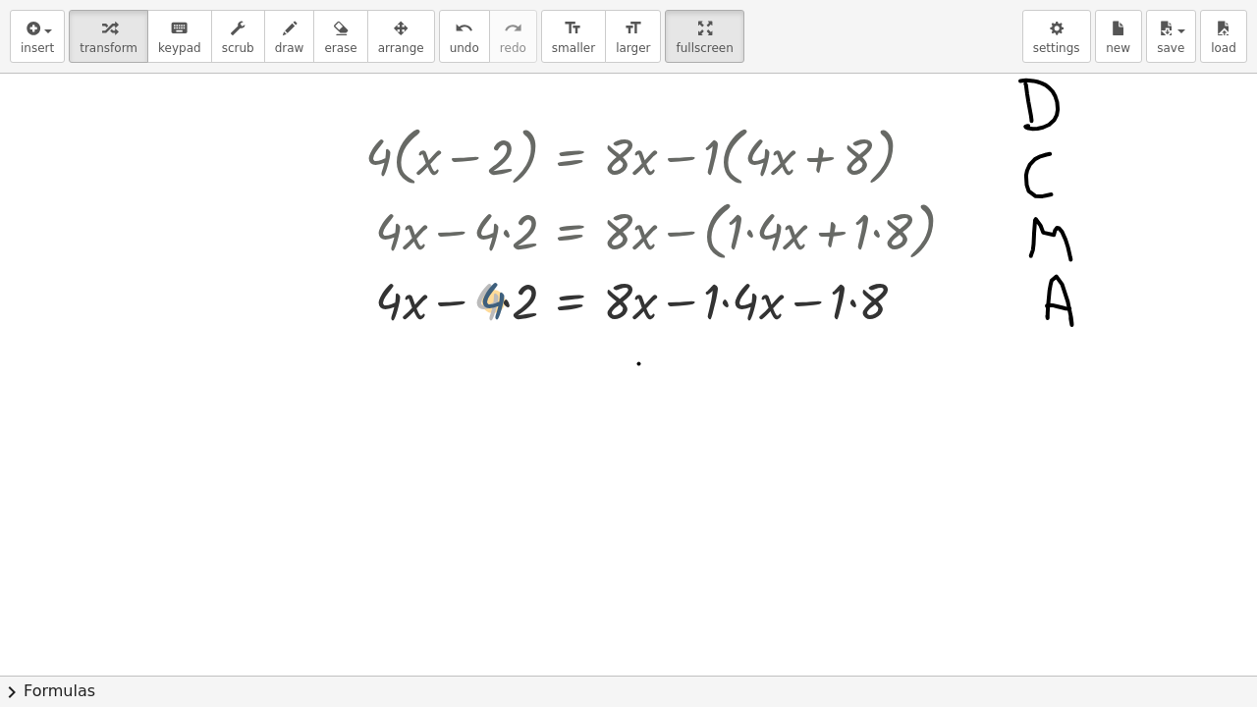
scroll to position [8, 0]
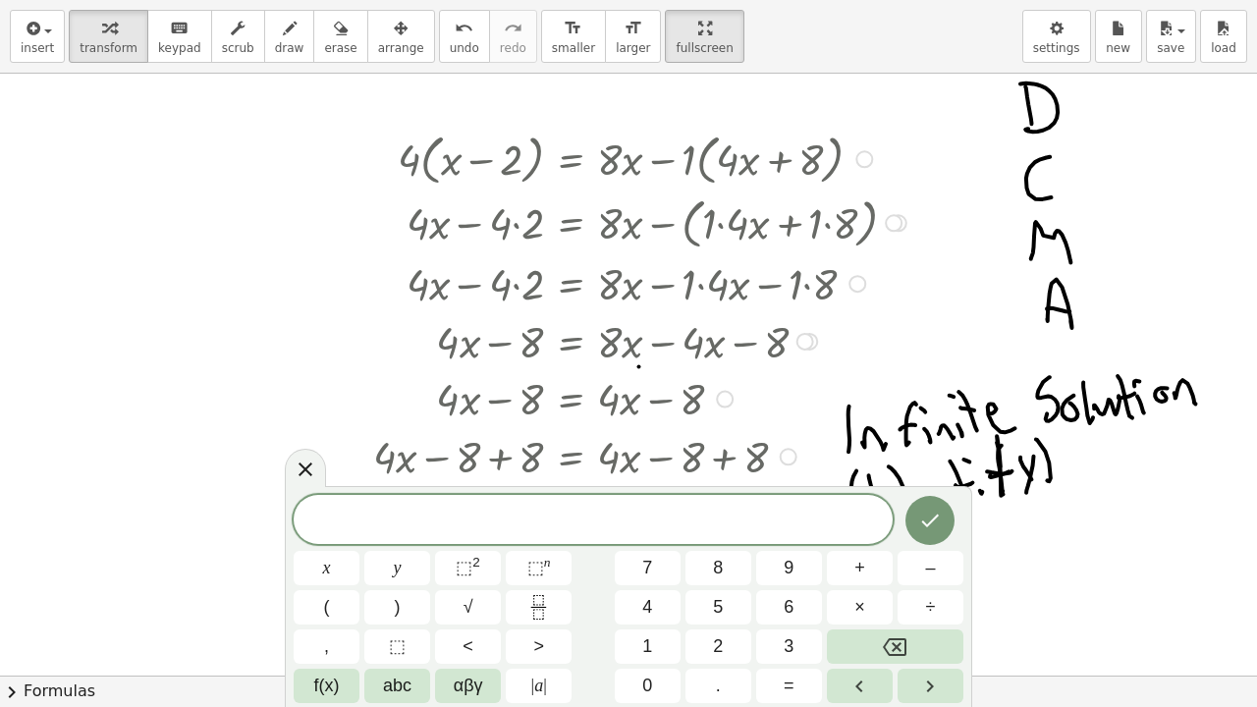
click at [302, 469] on icon at bounding box center [306, 469] width 24 height 24
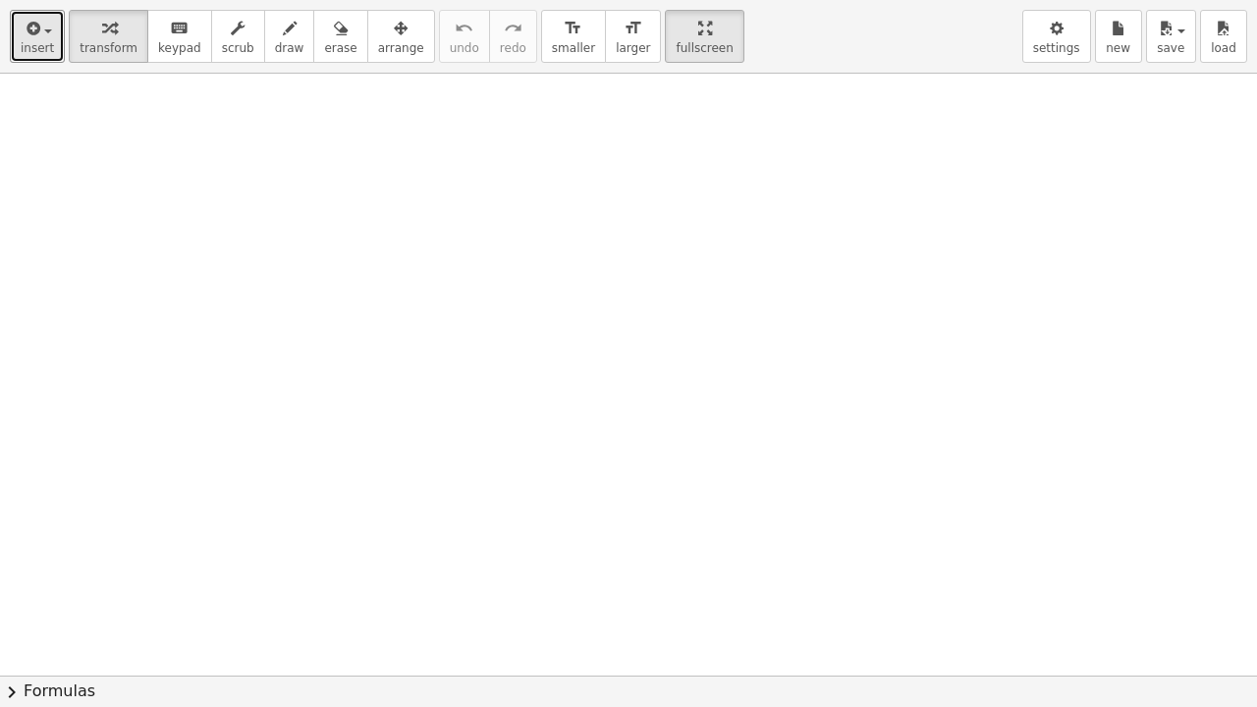
click at [36, 38] on icon "button" at bounding box center [32, 29] width 18 height 24
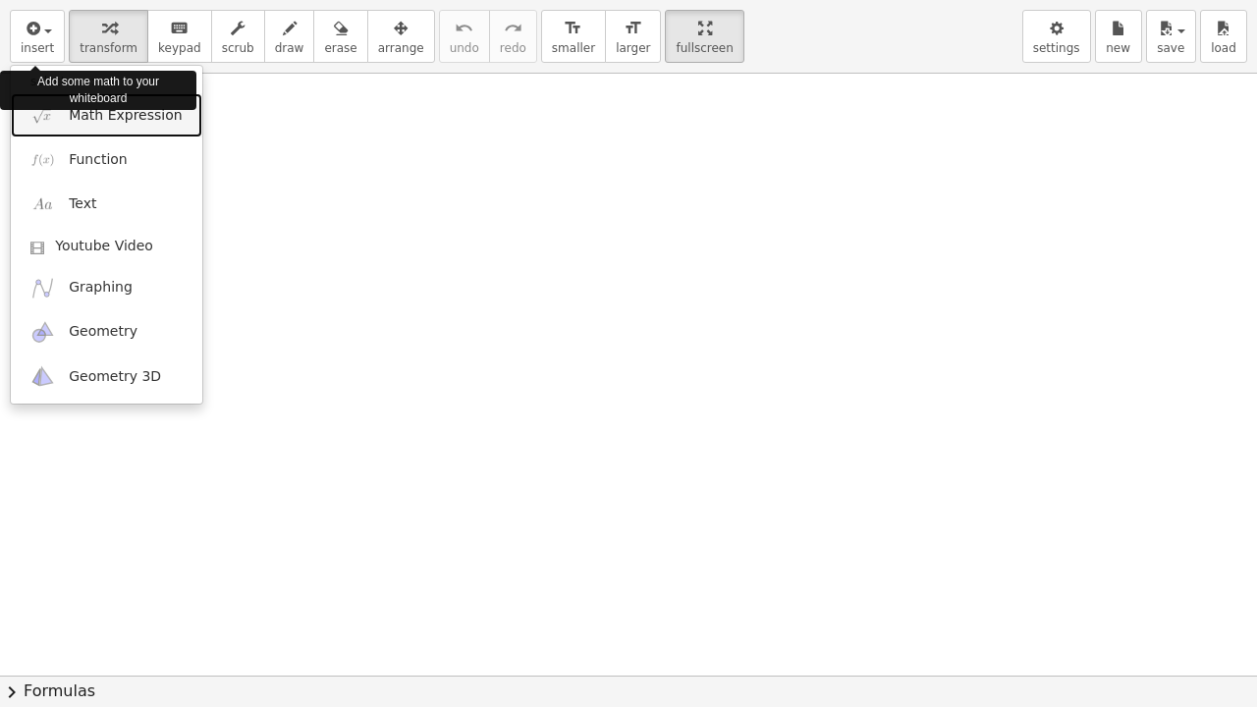
click at [84, 116] on span "Math Expression" at bounding box center [125, 116] width 113 height 20
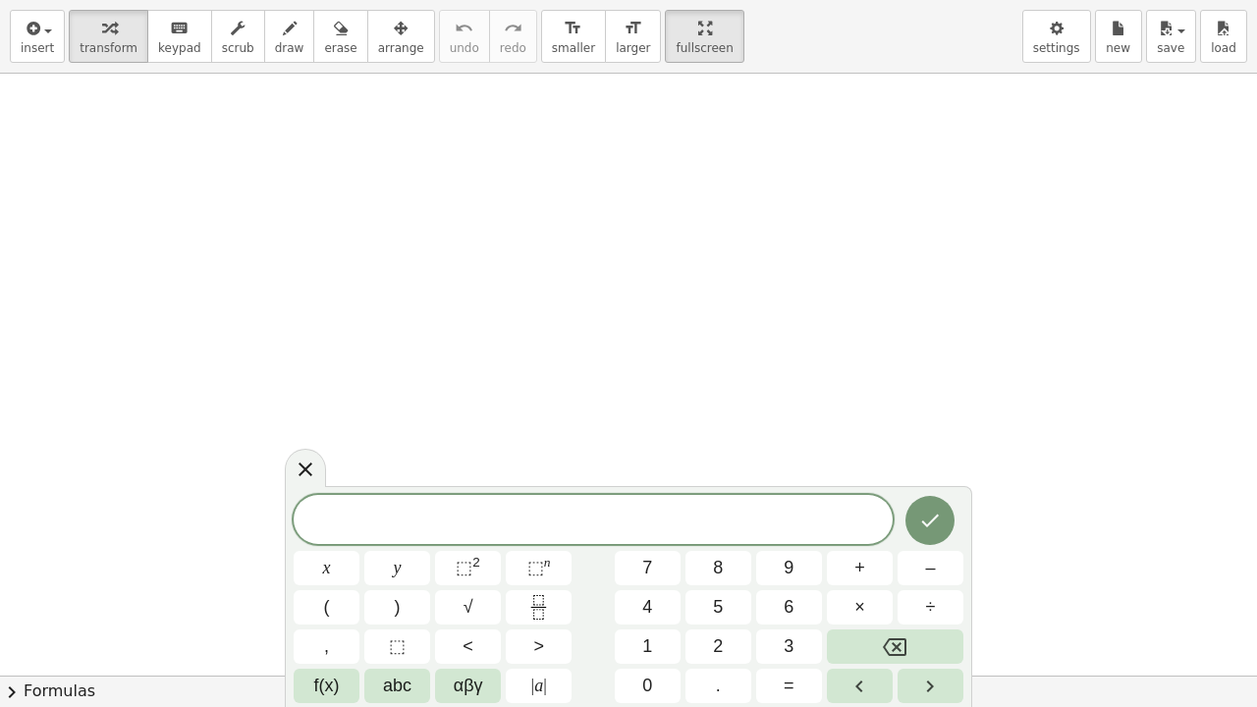
click at [924, 541] on button "–" at bounding box center [930, 568] width 66 height 34
click at [793, 541] on span "6" at bounding box center [788, 607] width 10 height 27
click at [330, 541] on button "(" at bounding box center [327, 607] width 66 height 34
click at [779, 541] on button "3" at bounding box center [789, 646] width 66 height 34
click at [329, 541] on span "x" at bounding box center [327, 568] width 8 height 27
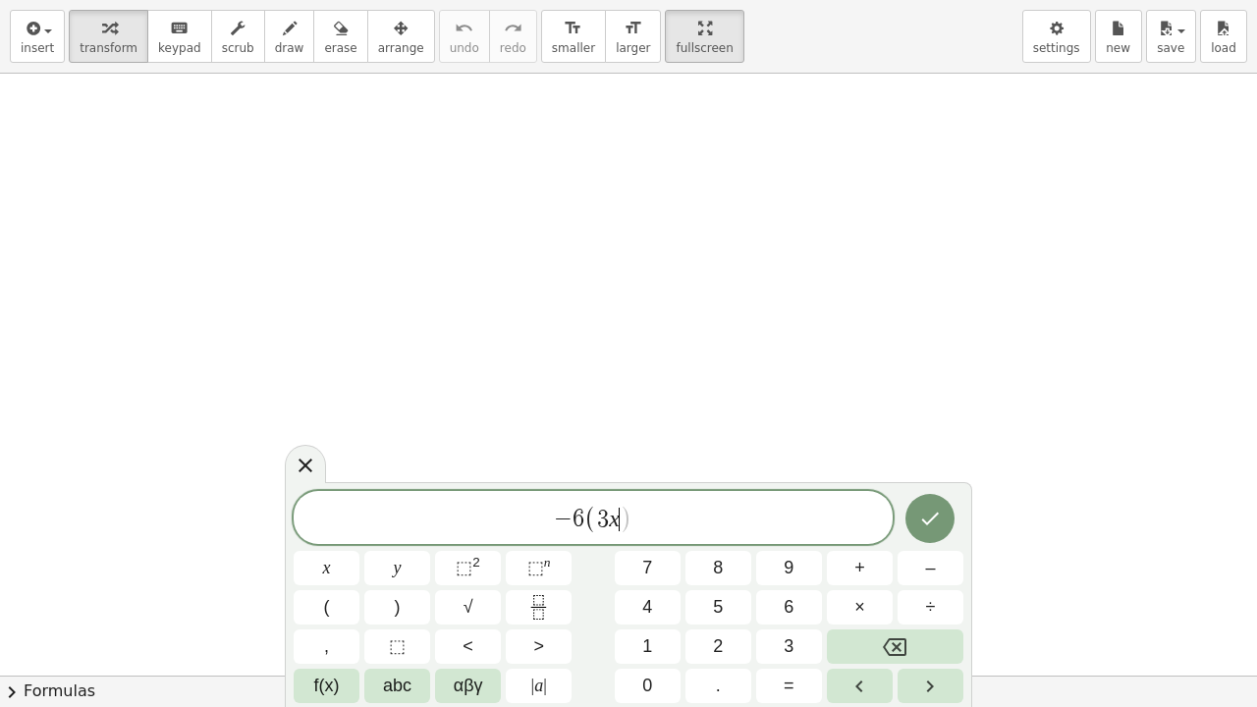
click at [932, 541] on span "–" at bounding box center [930, 568] width 10 height 27
click at [778, 541] on button "3" at bounding box center [789, 646] width 66 height 34
click at [394, 541] on button ")" at bounding box center [397, 607] width 66 height 34
click at [787, 541] on span "=" at bounding box center [788, 685] width 11 height 27
click at [645, 541] on span "1" at bounding box center [647, 646] width 10 height 27
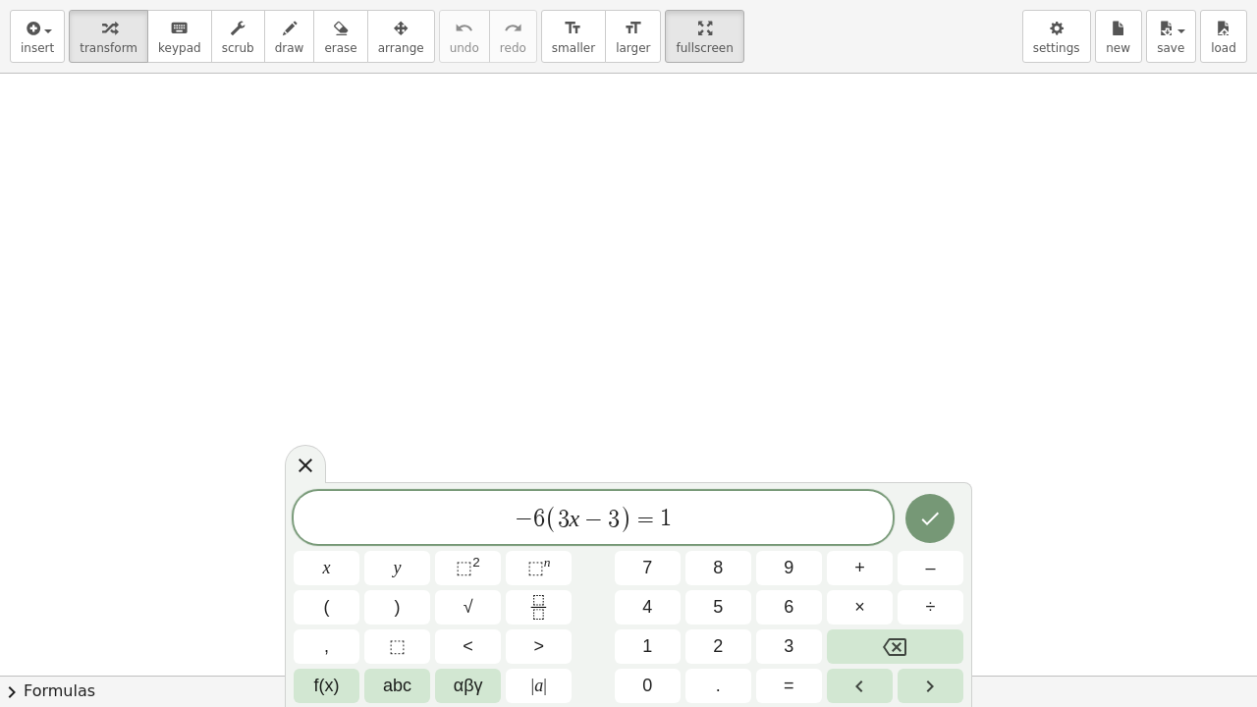
click at [718, 541] on span "8" at bounding box center [718, 568] width 10 height 27
click at [896, 541] on icon "Backspace" at bounding box center [895, 647] width 24 height 24
click at [892, 541] on icon "Backspace" at bounding box center [895, 647] width 24 height 18
click at [919, 541] on button "–" at bounding box center [930, 568] width 66 height 34
click at [656, 541] on button "1" at bounding box center [648, 646] width 66 height 34
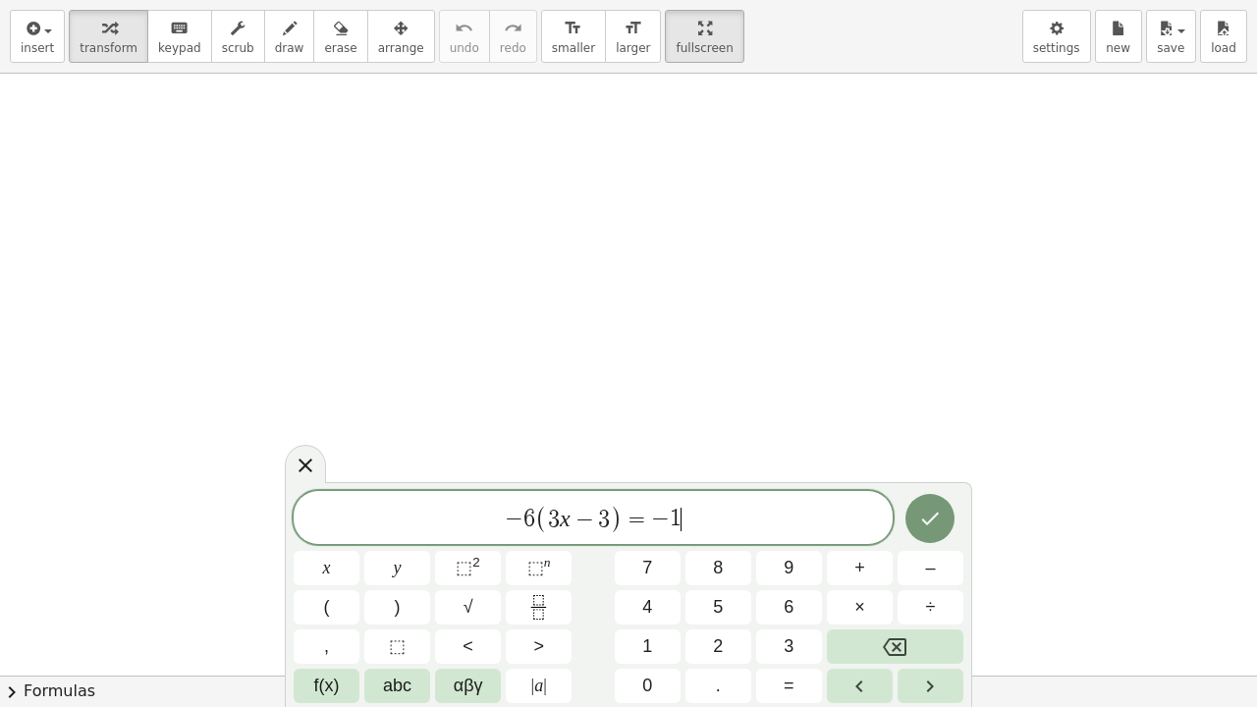
click at [713, 541] on span "8" at bounding box center [718, 568] width 10 height 27
click at [319, 541] on button "x" at bounding box center [327, 568] width 66 height 34
click at [860, 541] on span "+" at bounding box center [859, 568] width 11 height 27
click at [646, 541] on span "1" at bounding box center [647, 646] width 10 height 27
click at [715, 541] on span "8" at bounding box center [718, 568] width 10 height 27
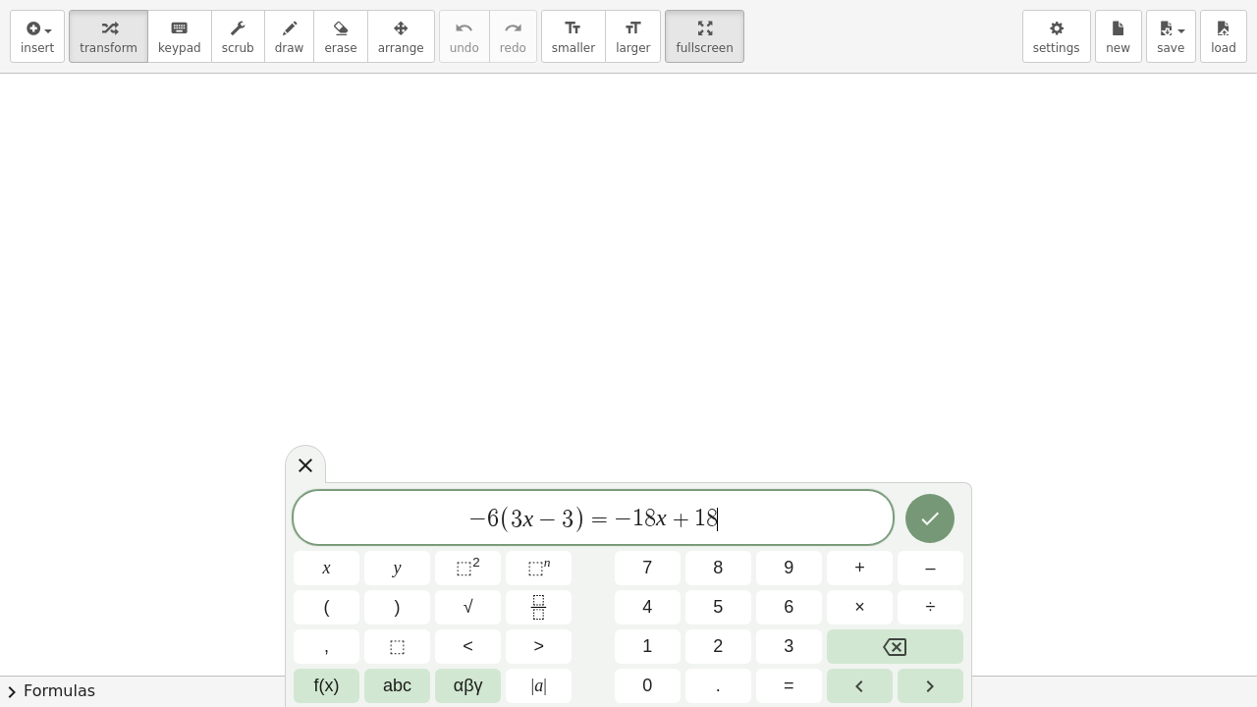
click at [926, 519] on icon "Done" at bounding box center [930, 519] width 24 height 24
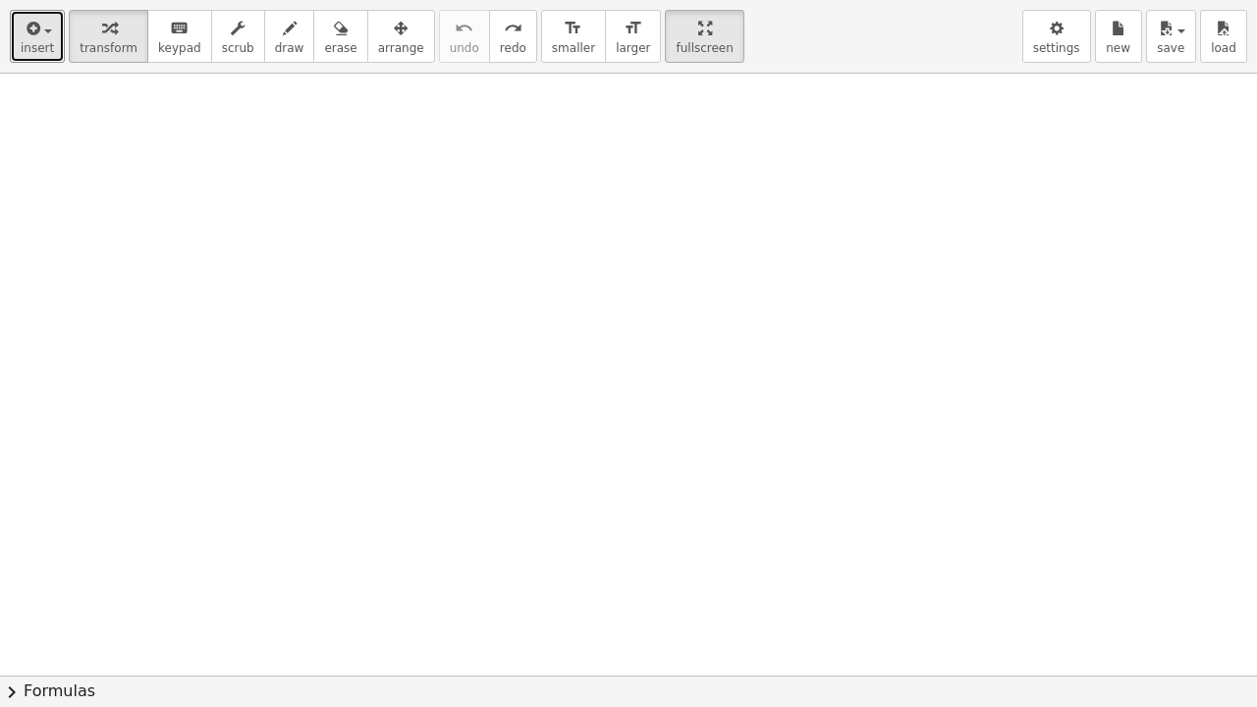
click at [38, 40] on button "insert" at bounding box center [37, 36] width 55 height 53
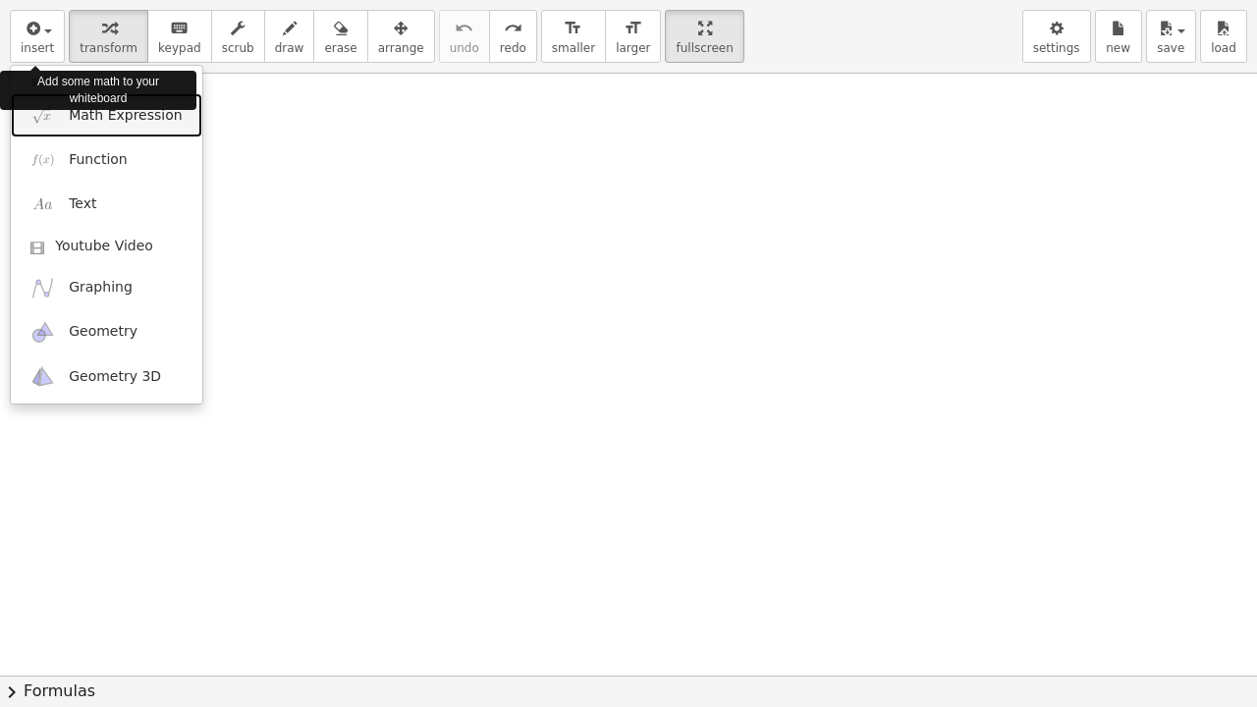
click at [85, 120] on span "Math Expression" at bounding box center [125, 116] width 113 height 20
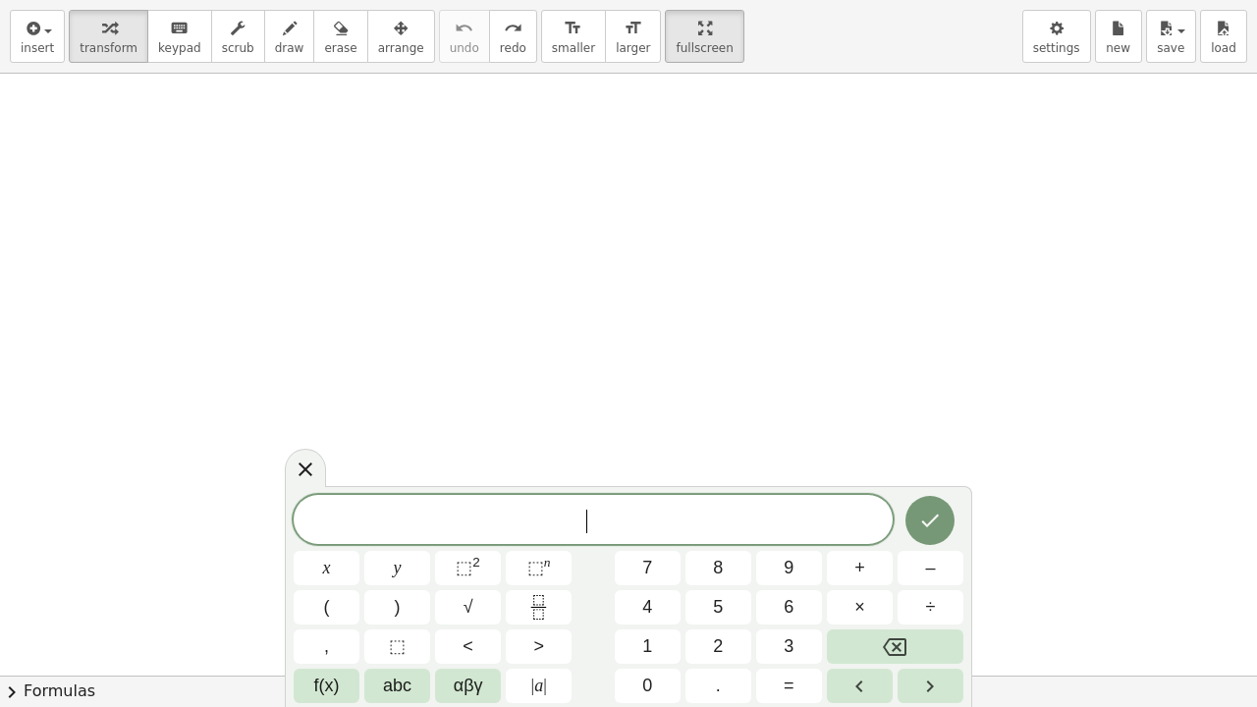
click at [924, 541] on button "–" at bounding box center [930, 568] width 66 height 34
click at [661, 541] on button "7" at bounding box center [648, 568] width 66 height 34
click at [327, 541] on span "(" at bounding box center [327, 607] width 6 height 27
click at [804, 541] on button "3" at bounding box center [789, 646] width 66 height 34
click at [340, 541] on button "x" at bounding box center [327, 568] width 66 height 34
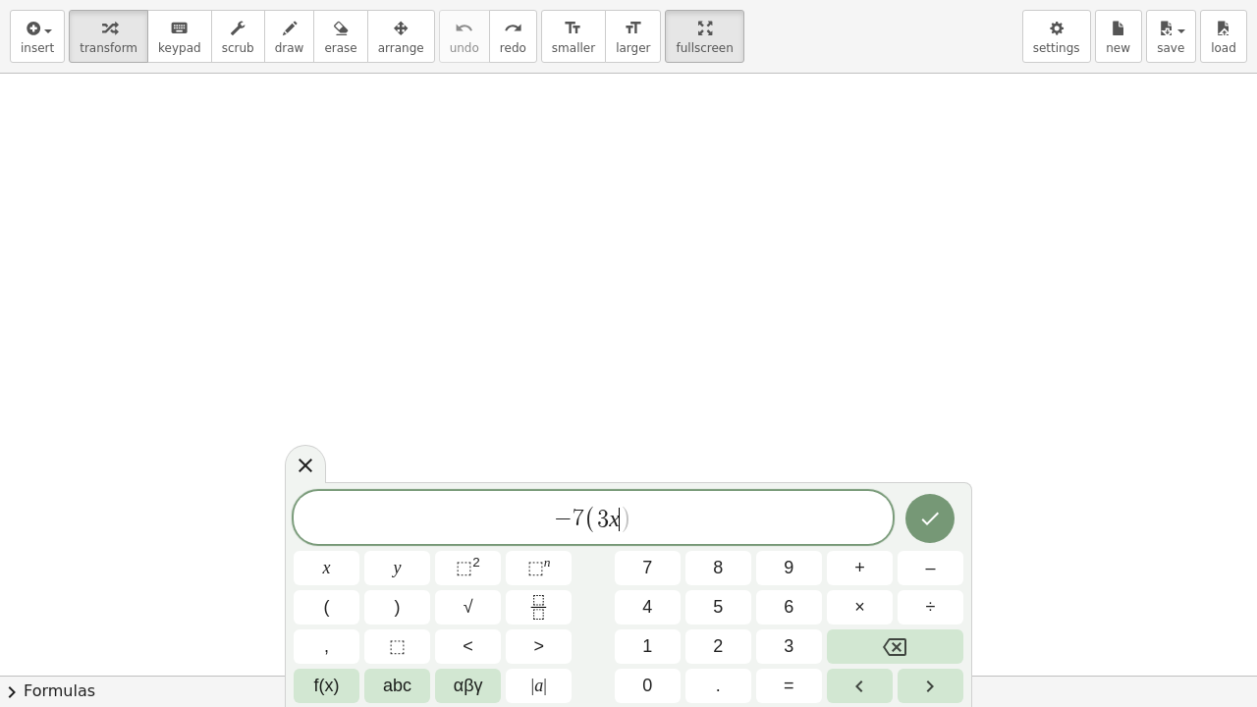
click at [854, 541] on span "+" at bounding box center [859, 568] width 11 height 27
click at [662, 541] on button "4" at bounding box center [648, 607] width 66 height 34
click at [403, 541] on button ")" at bounding box center [397, 607] width 66 height 34
click at [792, 541] on span "=" at bounding box center [788, 685] width 11 height 27
click at [927, 541] on span "–" at bounding box center [930, 568] width 10 height 27
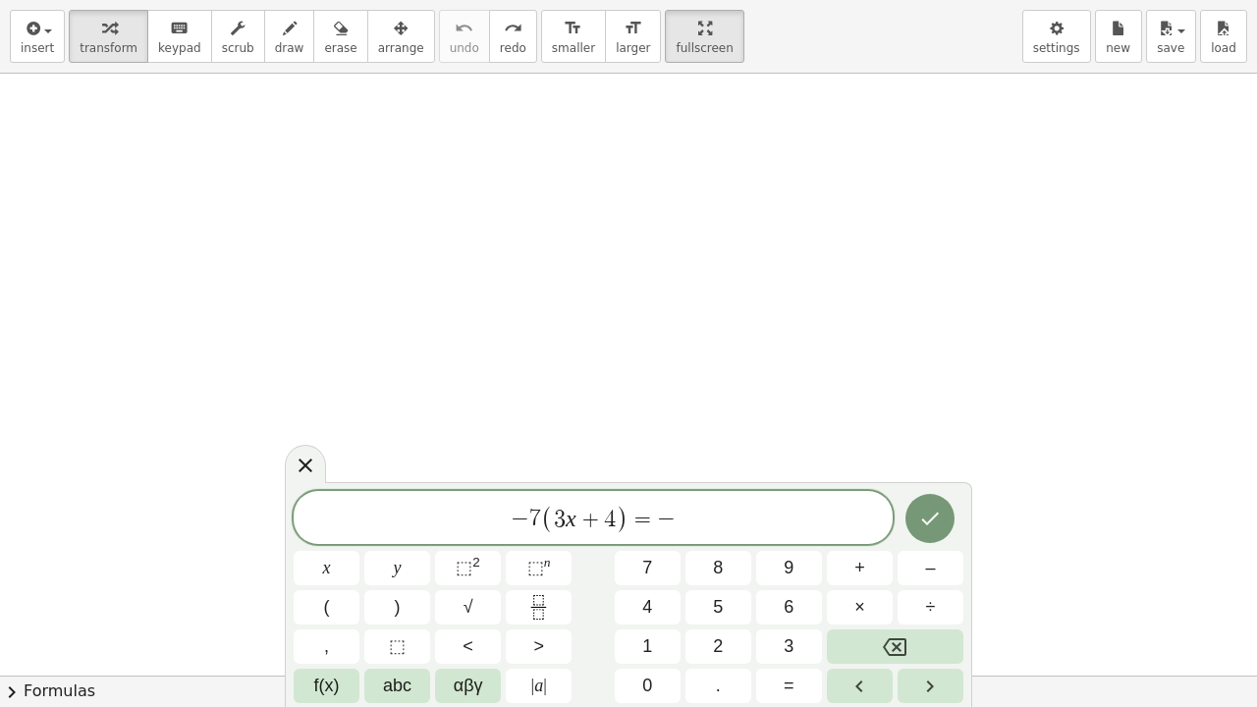
click at [712, 541] on button "2" at bounding box center [718, 646] width 66 height 34
click at [654, 541] on button "1" at bounding box center [648, 646] width 66 height 34
click at [323, 541] on span "x" at bounding box center [327, 568] width 8 height 27
click at [853, 541] on button "+" at bounding box center [860, 568] width 66 height 34
click at [725, 541] on button "2" at bounding box center [718, 646] width 66 height 34
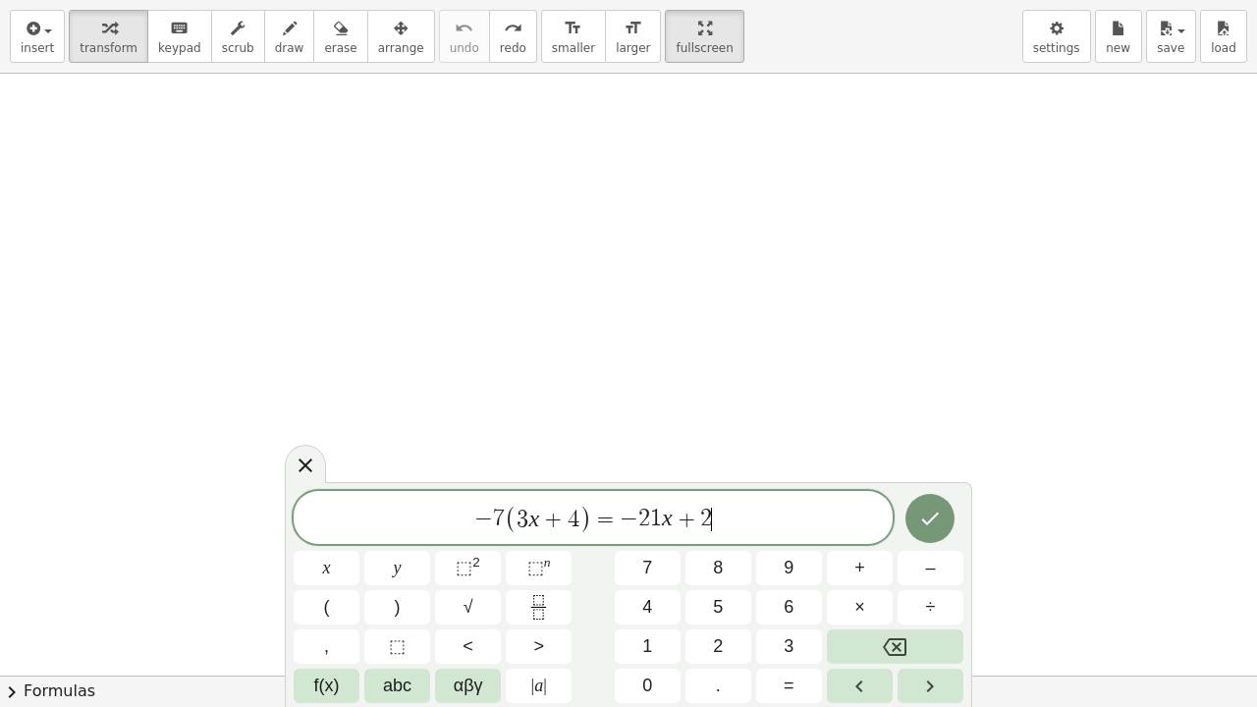
click at [715, 541] on span "8" at bounding box center [718, 568] width 10 height 27
click at [921, 516] on icon "Done" at bounding box center [930, 519] width 24 height 24
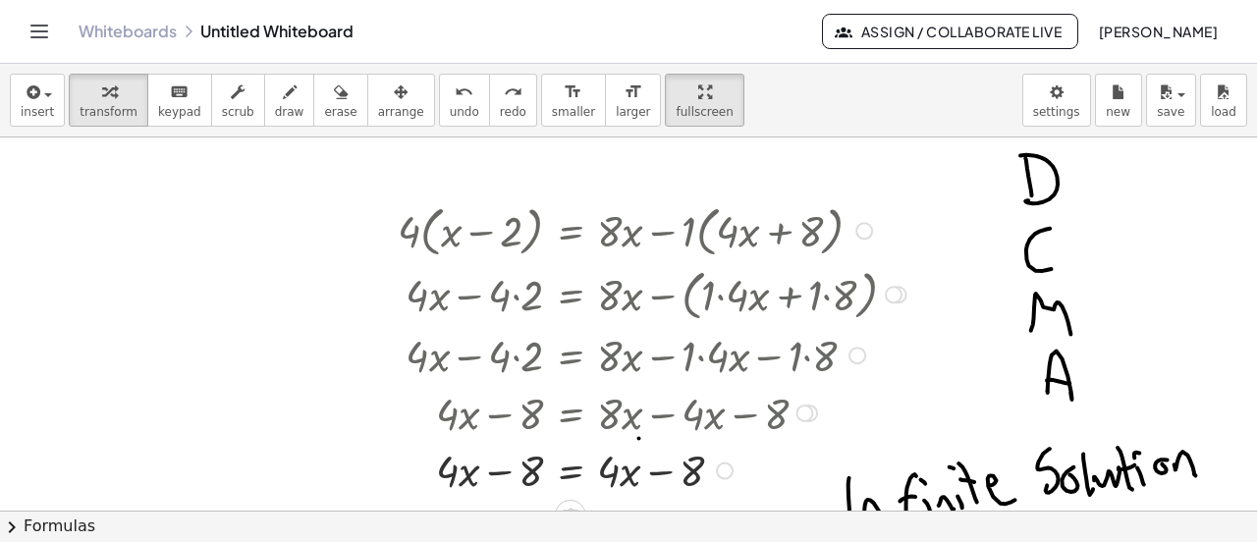
scroll to position [8, 0]
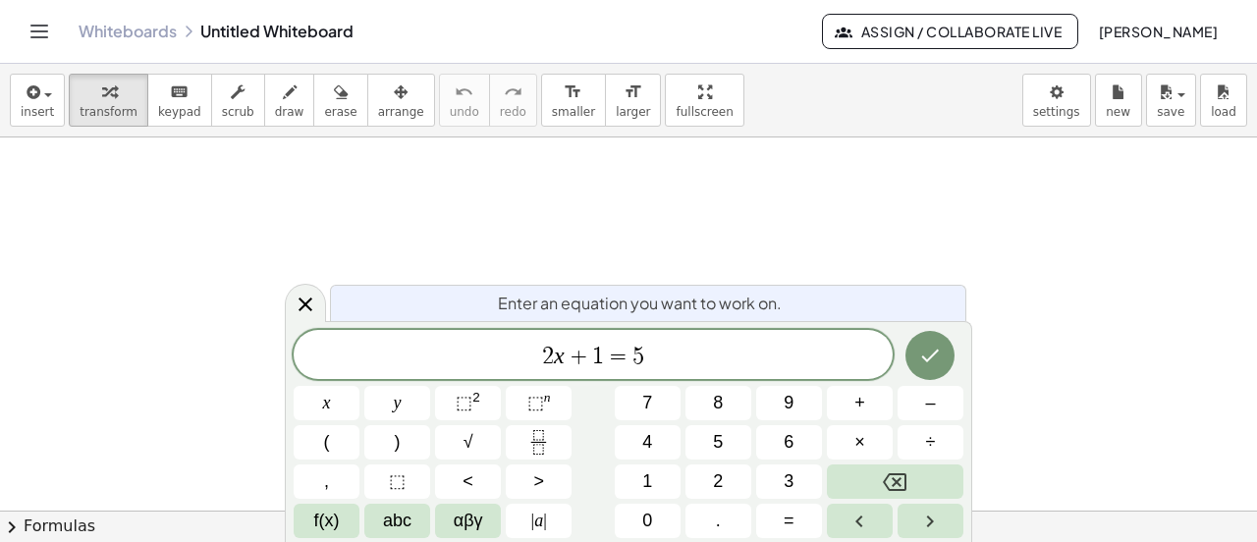
click at [895, 482] on icon "Backspace" at bounding box center [895, 482] width 24 height 18
click at [888, 475] on icon "Backspace" at bounding box center [895, 482] width 24 height 18
click at [655, 486] on button "1" at bounding box center [648, 481] width 66 height 34
click at [653, 440] on button "4" at bounding box center [648, 442] width 66 height 34
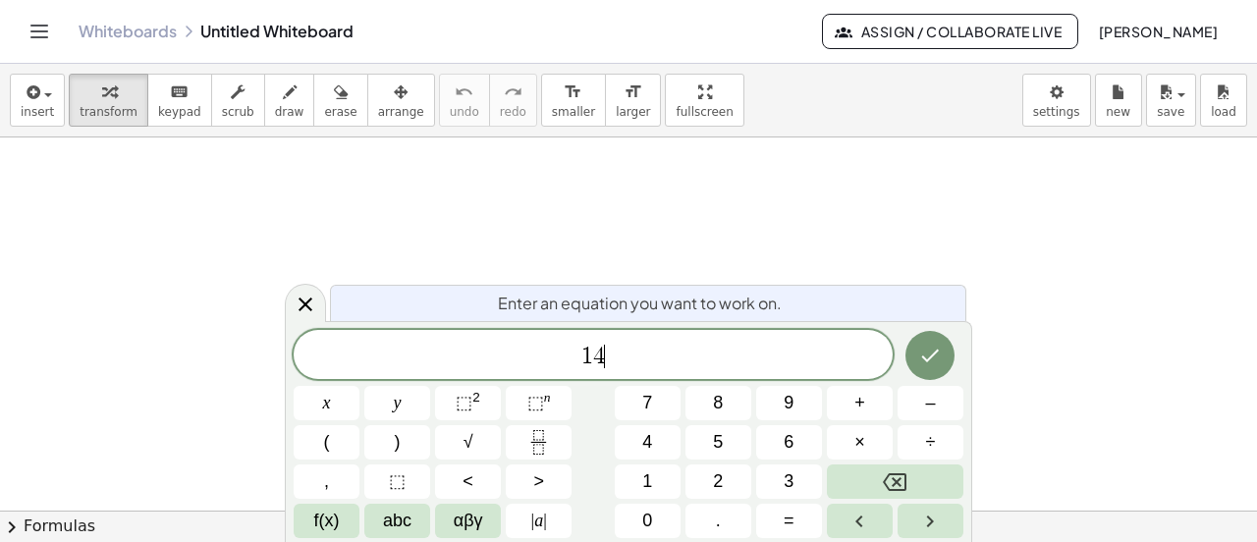
click at [715, 528] on button "." at bounding box center [718, 521] width 66 height 34
click at [648, 441] on span "4" at bounding box center [647, 442] width 10 height 27
click at [390, 413] on button "y" at bounding box center [397, 403] width 66 height 34
click at [925, 405] on span "–" at bounding box center [930, 403] width 10 height 27
click at [653, 493] on button "1" at bounding box center [648, 481] width 66 height 34
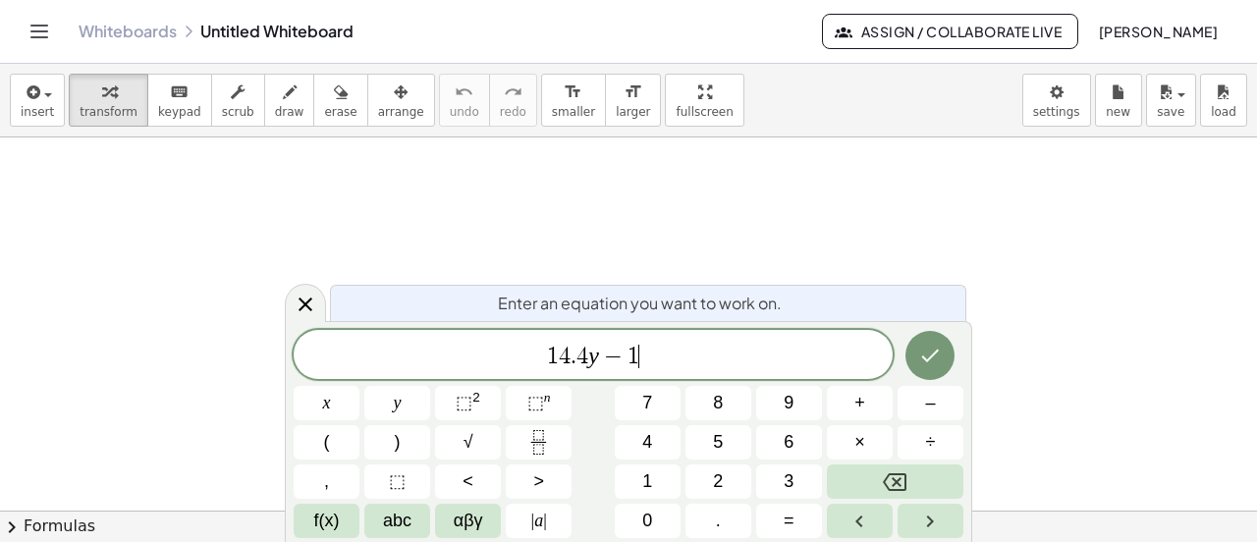
click at [650, 399] on span "7" at bounding box center [647, 403] width 10 height 27
click at [721, 526] on button "." at bounding box center [718, 521] width 66 height 34
click at [783, 396] on button "9" at bounding box center [789, 403] width 66 height 34
click at [783, 398] on button "9" at bounding box center [789, 403] width 66 height 34
click at [719, 389] on button "8" at bounding box center [718, 403] width 66 height 34
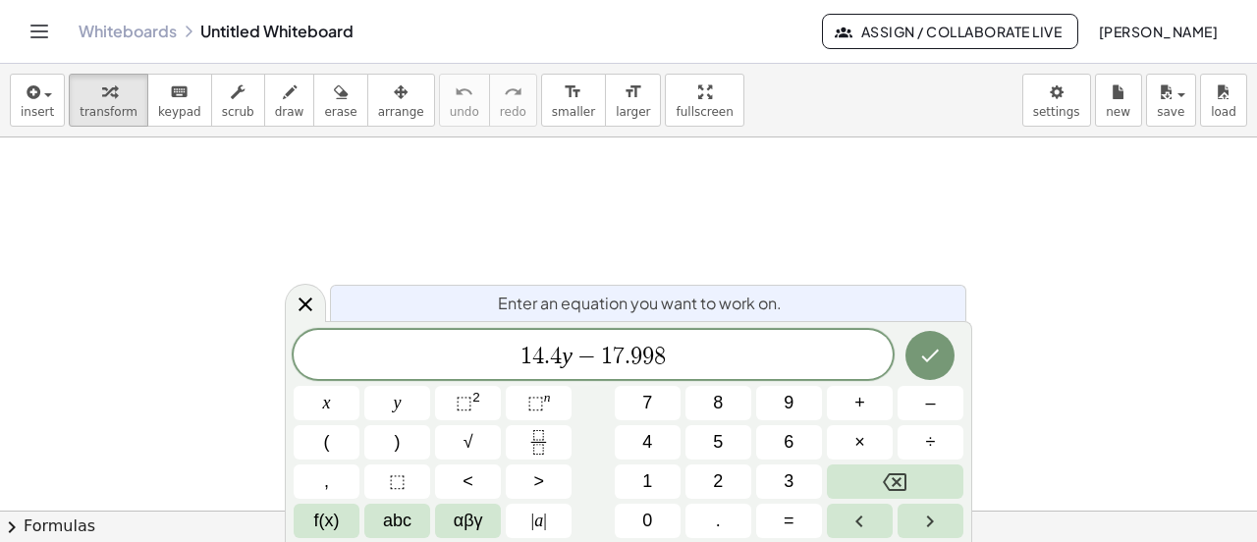
click at [788, 516] on span "=" at bounding box center [788, 521] width 11 height 27
click at [725, 444] on button "5" at bounding box center [718, 442] width 66 height 34
click at [723, 524] on button "." at bounding box center [718, 521] width 66 height 34
click at [788, 440] on span "6" at bounding box center [788, 442] width 10 height 27
click at [385, 408] on button "y" at bounding box center [397, 403] width 66 height 34
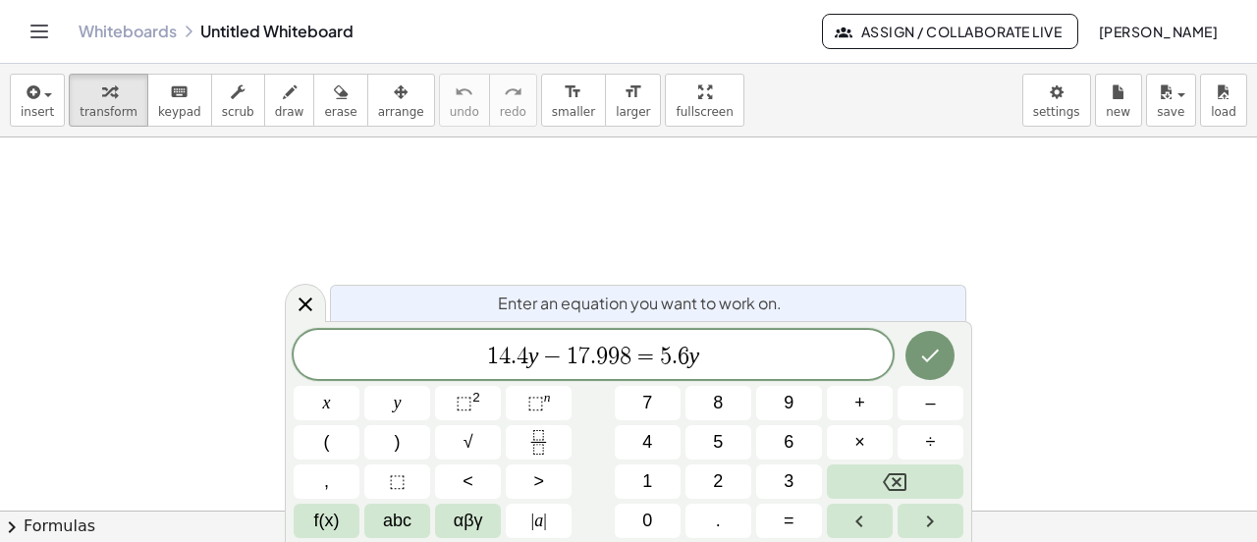
click at [857, 403] on span "+" at bounding box center [859, 403] width 11 height 27
click at [736, 480] on button "2" at bounding box center [718, 481] width 66 height 34
click at [781, 474] on button "3" at bounding box center [789, 481] width 66 height 34
click at [729, 518] on button "." at bounding box center [718, 521] width 66 height 34
click at [724, 403] on button "8" at bounding box center [718, 403] width 66 height 34
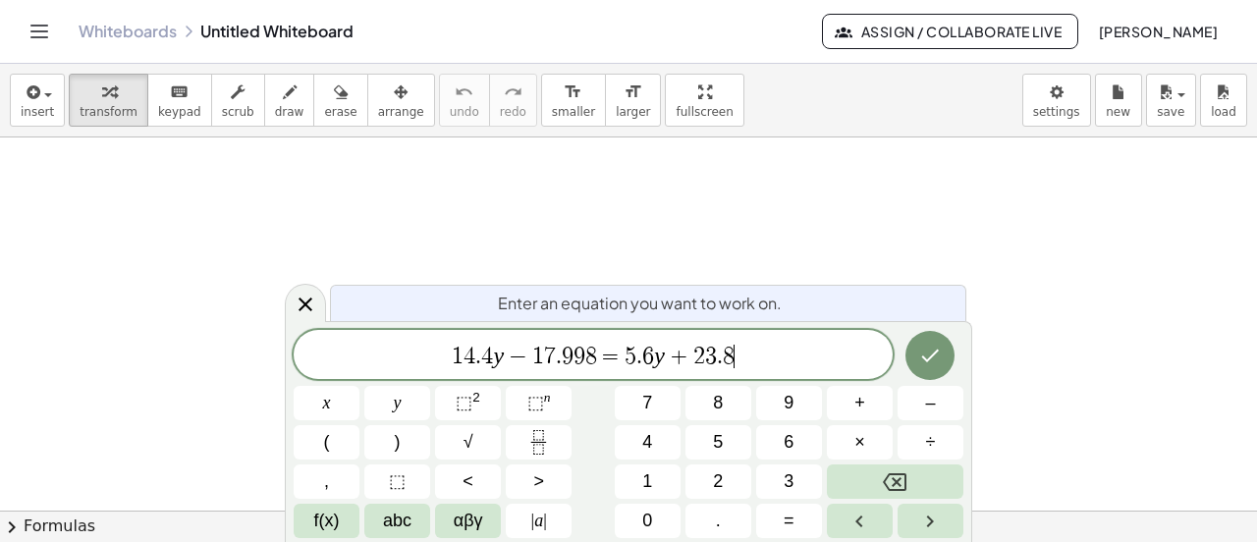
click at [792, 396] on span "9" at bounding box center [788, 403] width 10 height 27
click at [928, 360] on icon "Done" at bounding box center [931, 355] width 18 height 13
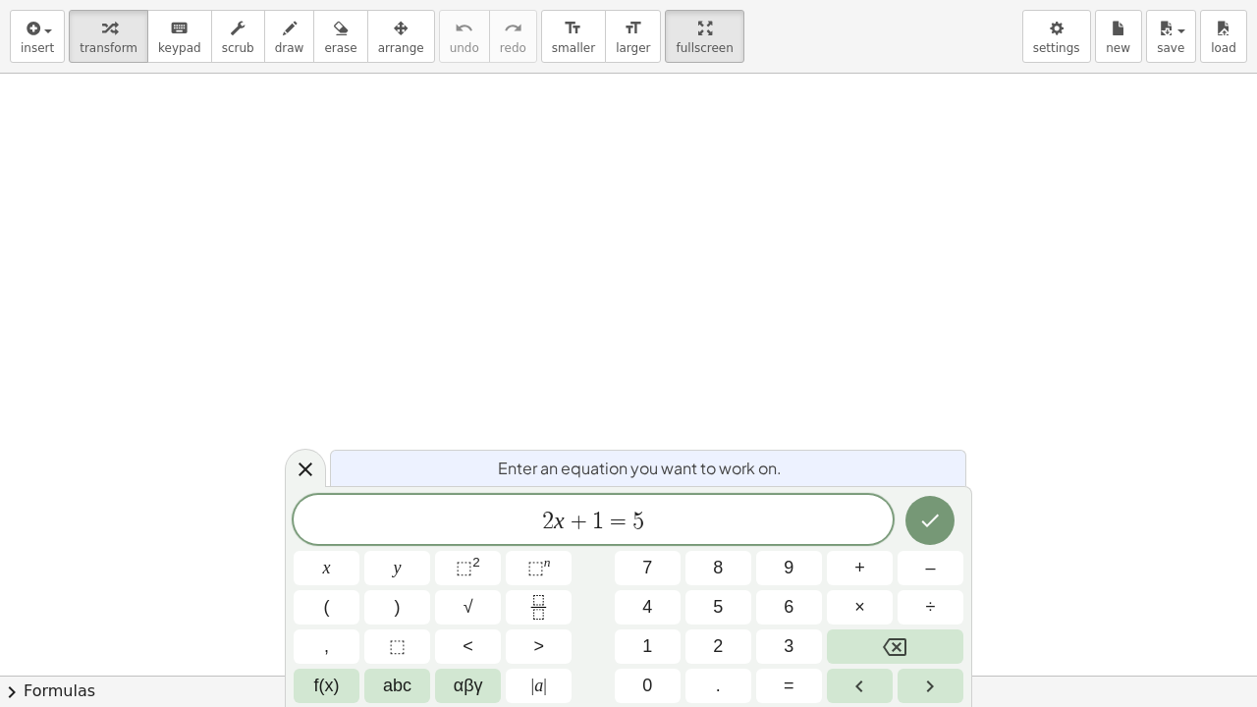
click at [605, 514] on span "2 x + 1 = 5" at bounding box center [593, 521] width 599 height 27
click at [653, 520] on span "2 x + 1 ​ = 5" at bounding box center [593, 521] width 599 height 27
click at [891, 541] on icon "Backspace" at bounding box center [895, 647] width 24 height 24
click at [889, 541] on icon "Backspace" at bounding box center [895, 647] width 24 height 24
click at [888, 541] on icon "Backspace" at bounding box center [895, 647] width 24 height 24
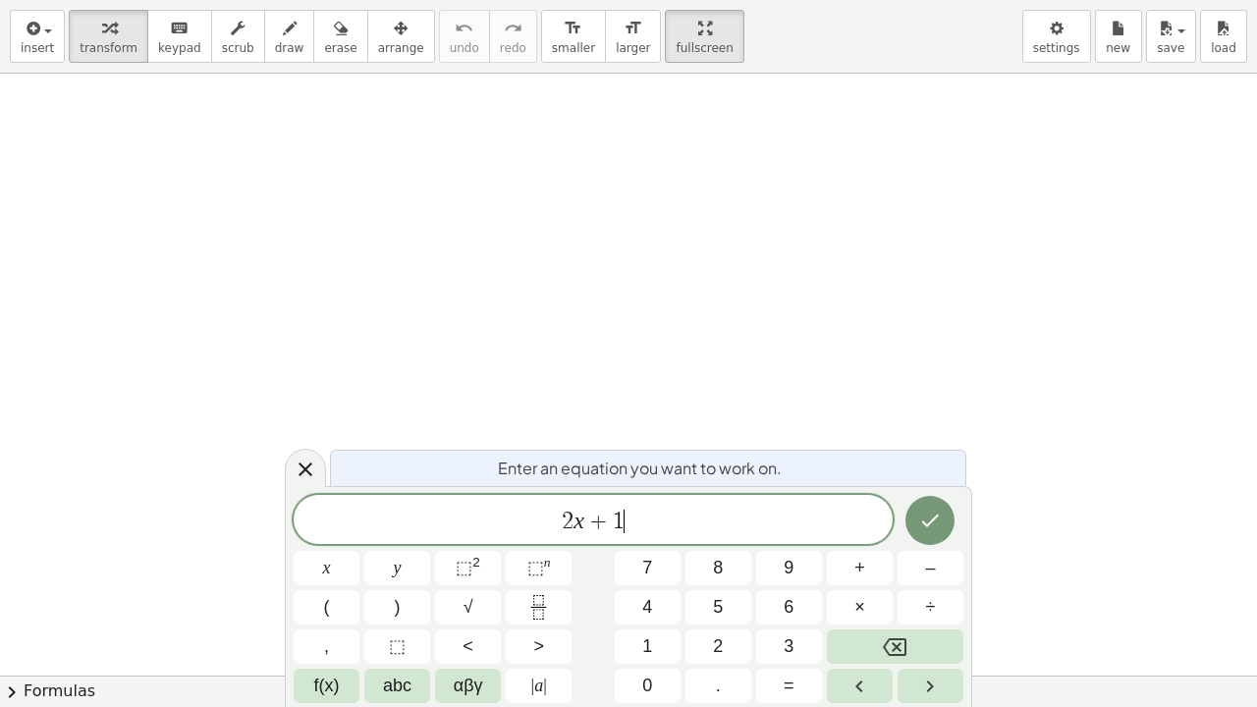
click at [889, 541] on button "Backspace" at bounding box center [895, 646] width 136 height 34
click at [890, 541] on button "Backspace" at bounding box center [895, 646] width 136 height 34
click at [889, 541] on button "Backspace" at bounding box center [895, 646] width 136 height 34
click at [645, 541] on span "1" at bounding box center [647, 646] width 10 height 27
click at [649, 541] on span "4" at bounding box center [647, 607] width 10 height 27
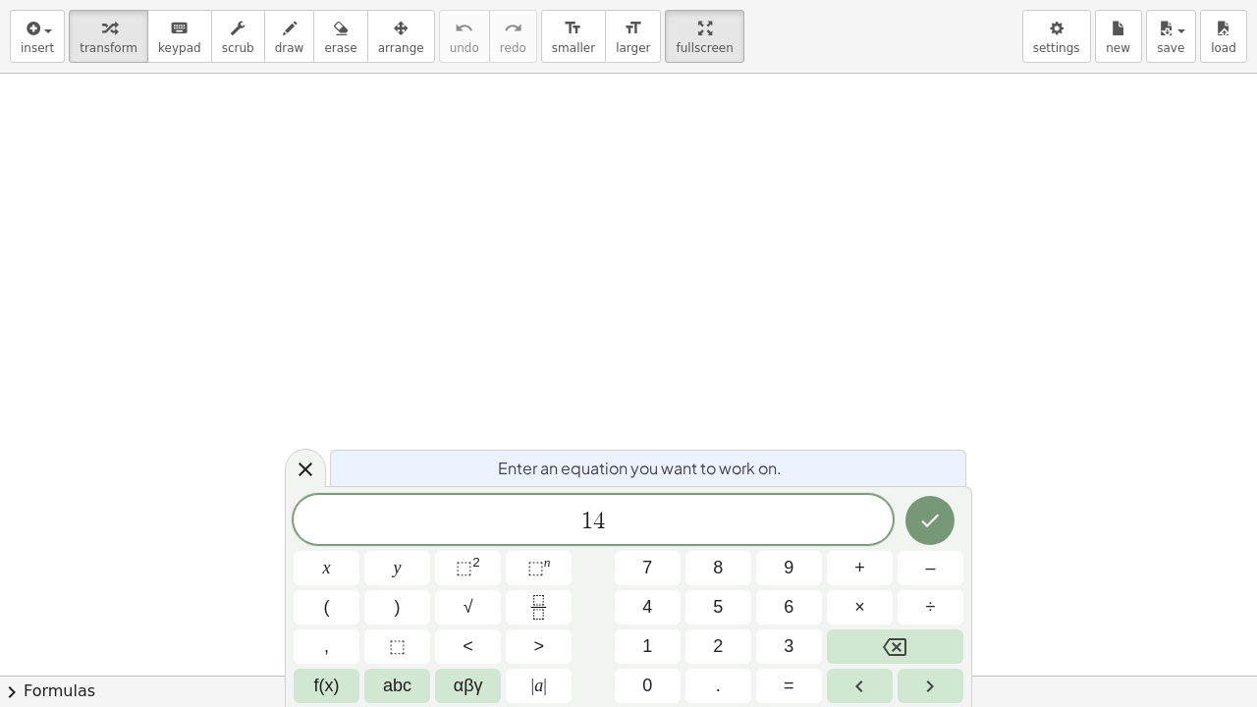
click at [710, 541] on button "." at bounding box center [718, 686] width 66 height 34
click at [645, 541] on span "4" at bounding box center [647, 607] width 10 height 27
click at [321, 541] on button "(" at bounding box center [327, 607] width 66 height 34
click at [653, 541] on button "4" at bounding box center [648, 607] width 66 height 34
click at [711, 541] on button "." at bounding box center [718, 686] width 66 height 34
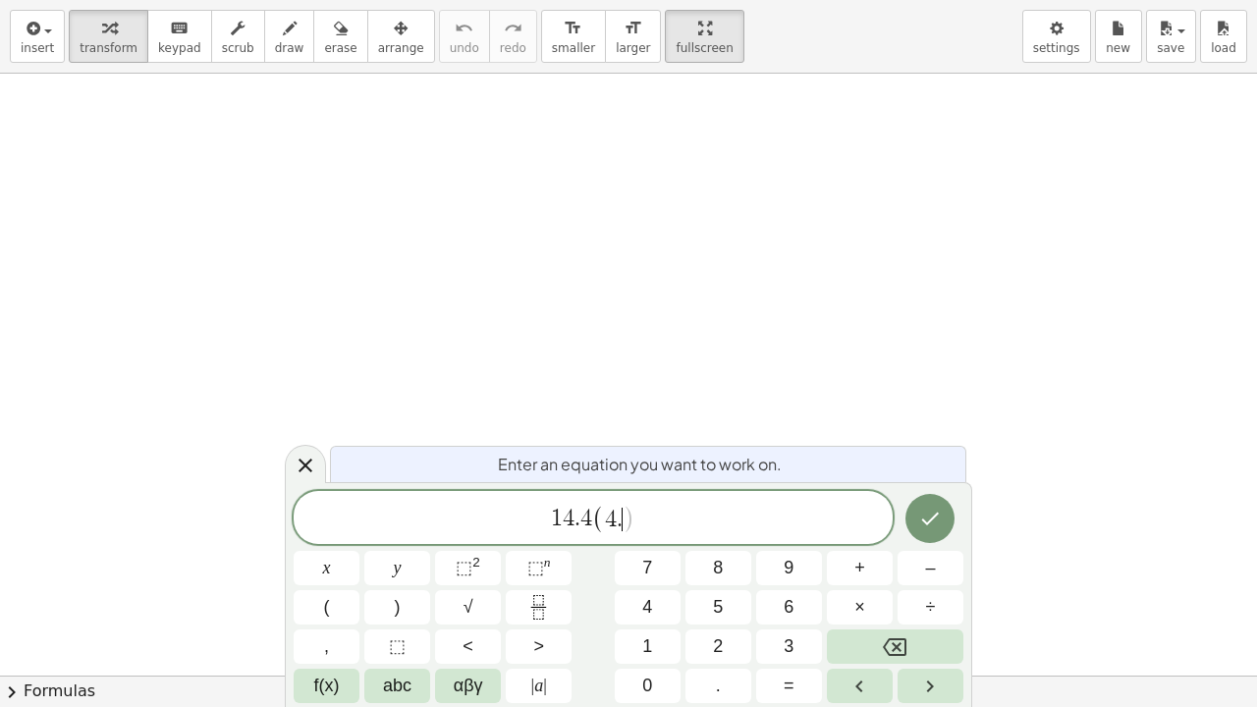
click at [647, 541] on span "7" at bounding box center [647, 568] width 10 height 27
click at [787, 541] on span "6" at bounding box center [788, 607] width 10 height 27
click at [398, 541] on span ")" at bounding box center [398, 607] width 6 height 27
click at [919, 541] on button "–" at bounding box center [930, 568] width 66 height 34
click at [656, 541] on button "1" at bounding box center [648, 646] width 66 height 34
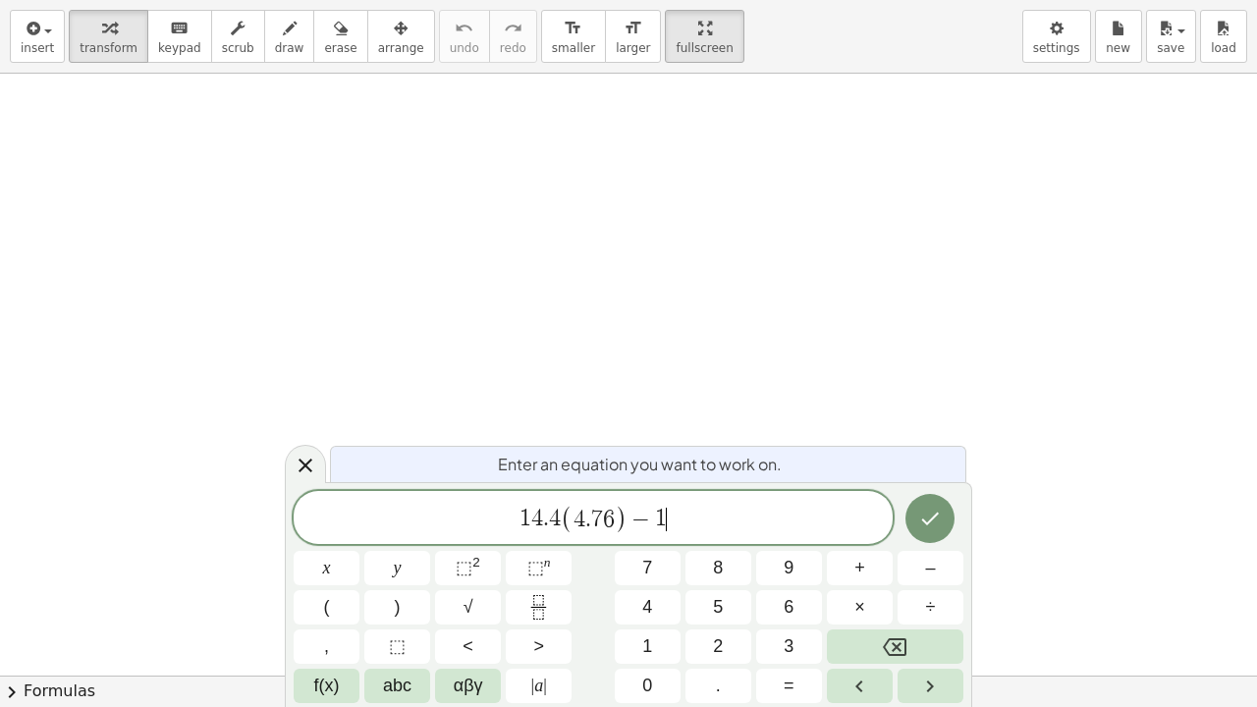
click at [648, 541] on span "7" at bounding box center [647, 568] width 10 height 27
click at [713, 541] on button "." at bounding box center [718, 686] width 66 height 34
click at [781, 541] on button "9" at bounding box center [789, 568] width 66 height 34
click at [780, 541] on button "9" at bounding box center [789, 568] width 66 height 34
click at [734, 541] on button "8" at bounding box center [718, 568] width 66 height 34
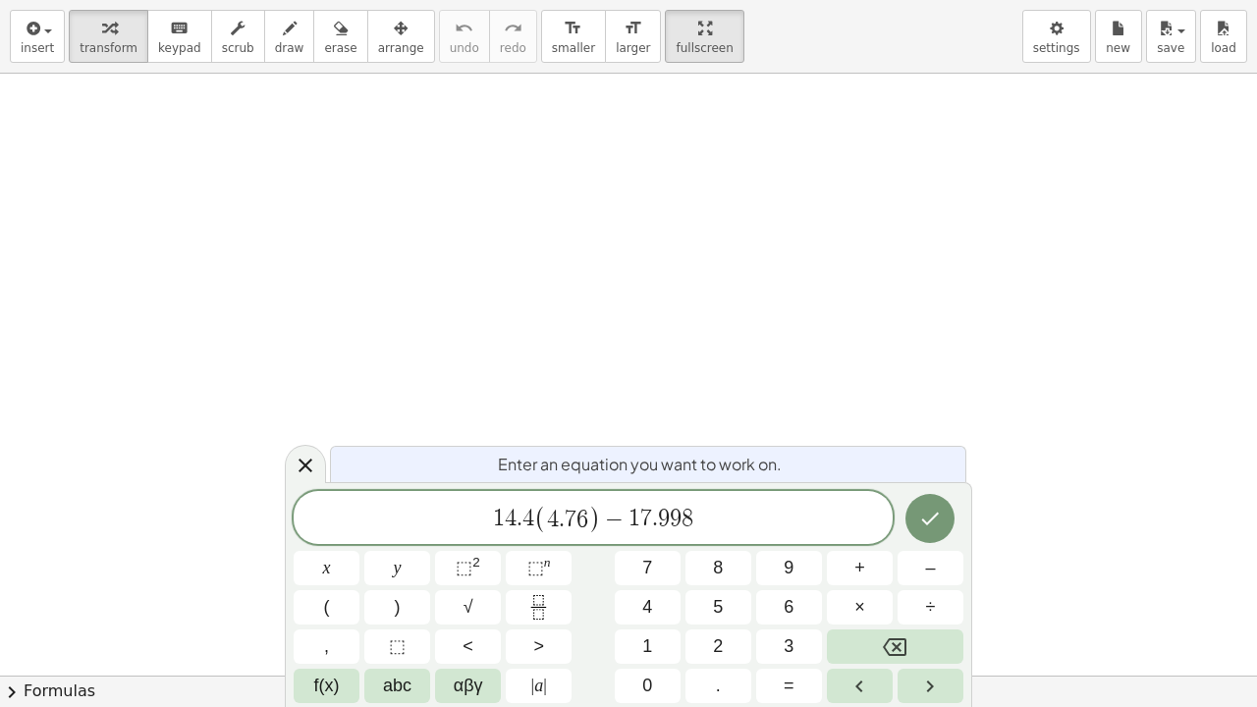
click at [794, 541] on button "=" at bounding box center [789, 686] width 66 height 34
click at [725, 541] on button "5" at bounding box center [718, 607] width 66 height 34
click at [724, 541] on button "." at bounding box center [718, 686] width 66 height 34
click at [784, 541] on span "6" at bounding box center [788, 607] width 10 height 27
click at [335, 541] on button "(" at bounding box center [327, 607] width 66 height 34
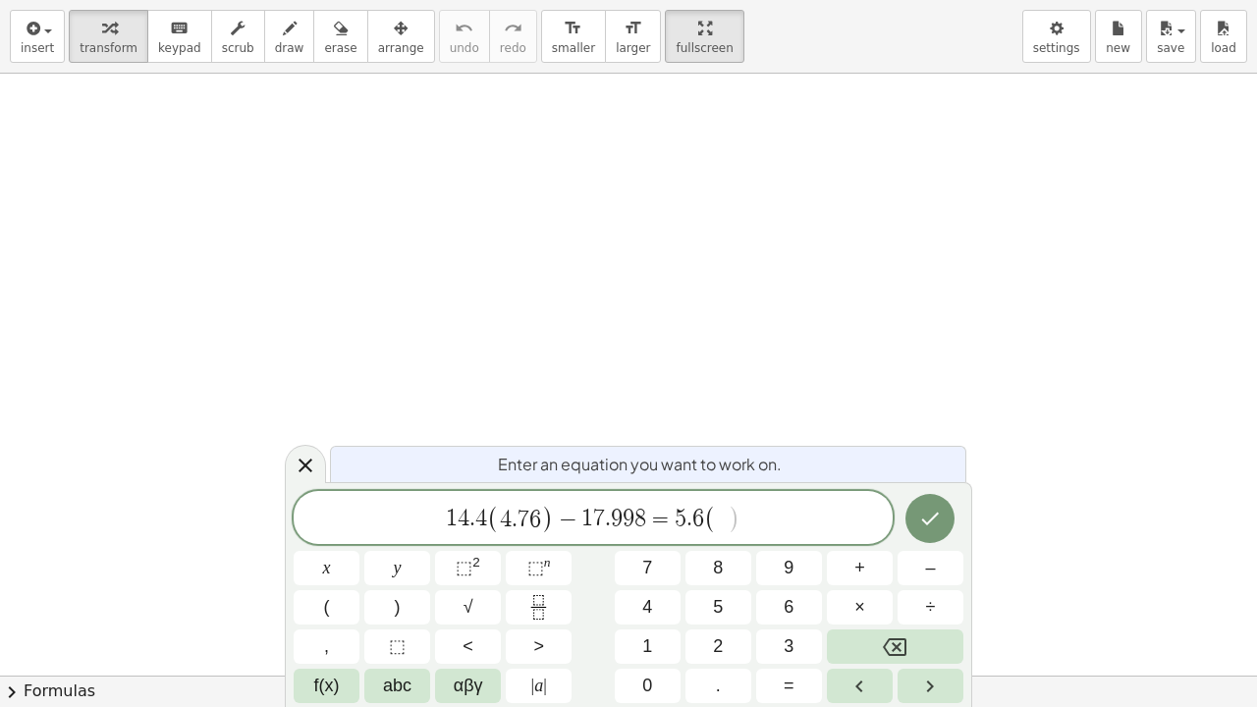
click at [639, 541] on button "4" at bounding box center [648, 607] width 66 height 34
click at [715, 541] on button "." at bounding box center [718, 686] width 66 height 34
click at [645, 541] on span "7" at bounding box center [647, 568] width 10 height 27
click at [782, 541] on button "6" at bounding box center [789, 607] width 66 height 34
click at [393, 541] on button ")" at bounding box center [397, 607] width 66 height 34
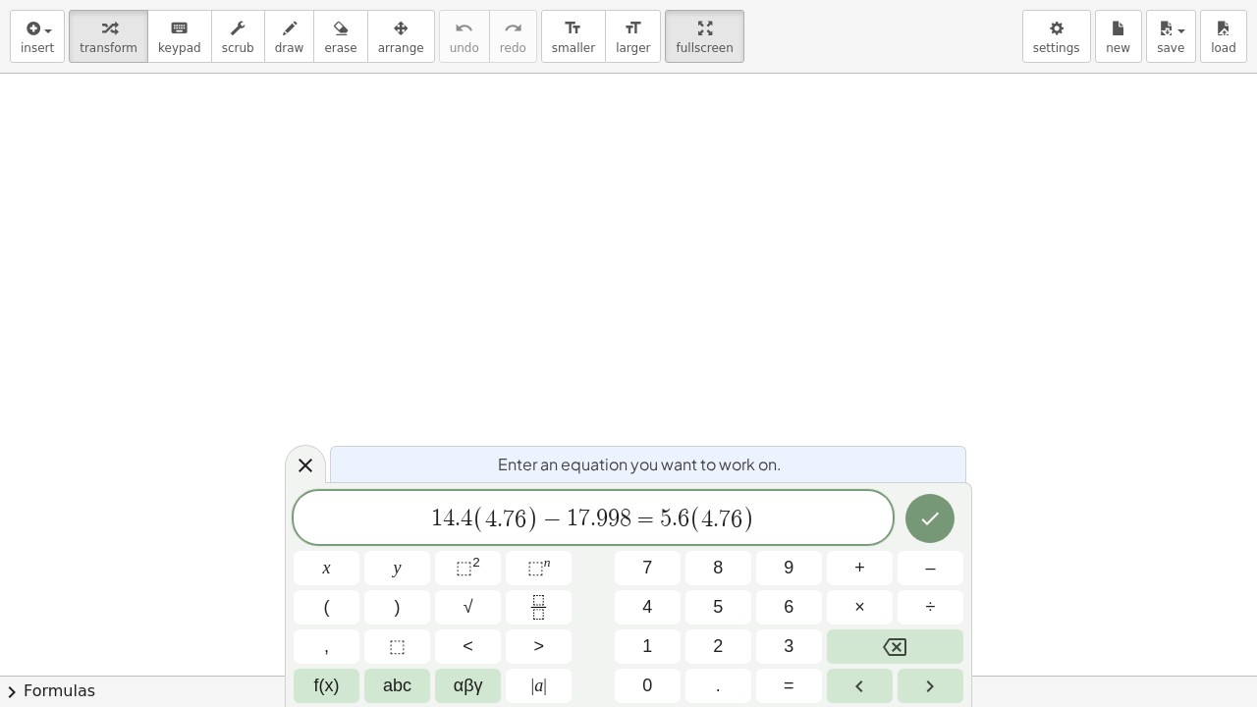
click at [932, 541] on span "–" at bounding box center [930, 568] width 10 height 27
click at [653, 541] on button "1" at bounding box center [648, 646] width 66 height 34
click at [897, 541] on icon "Backspace" at bounding box center [895, 647] width 24 height 24
click at [894, 541] on icon "Backspace" at bounding box center [895, 647] width 24 height 18
click at [859, 541] on span "+" at bounding box center [859, 568] width 11 height 27
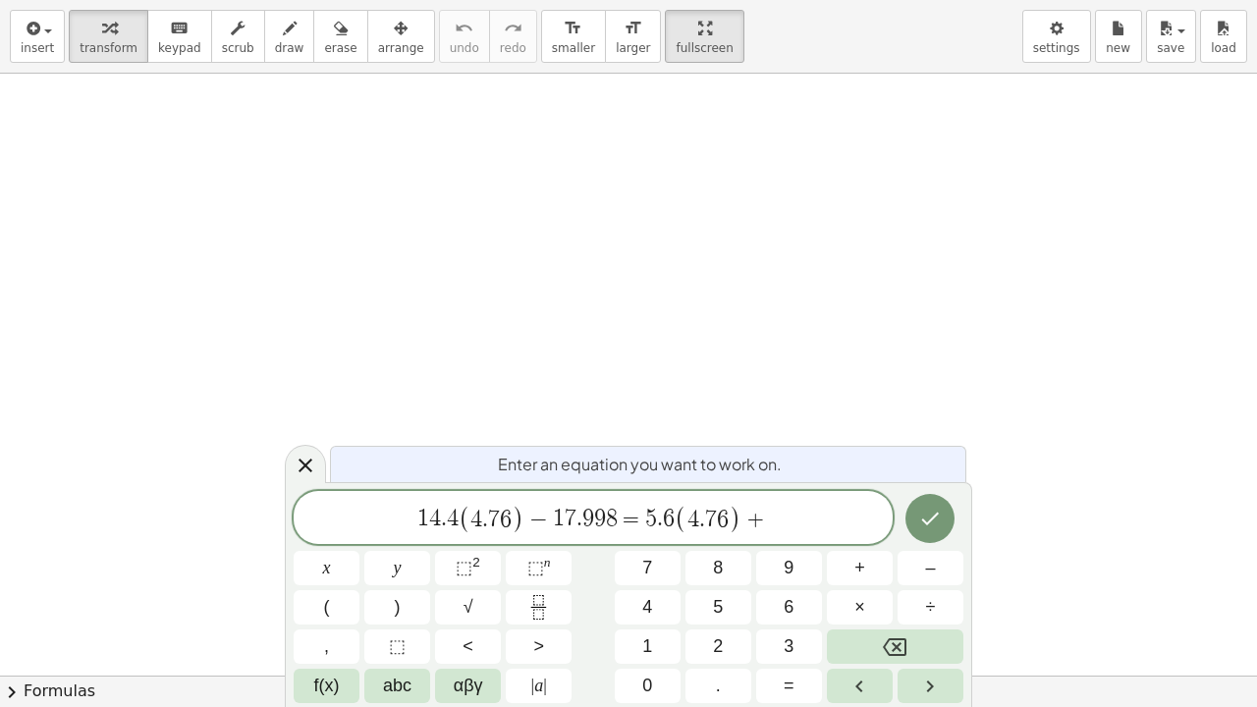
click at [724, 541] on button "2" at bounding box center [718, 646] width 66 height 34
click at [783, 541] on button "3" at bounding box center [789, 646] width 66 height 34
click at [727, 541] on button "." at bounding box center [718, 686] width 66 height 34
click at [721, 541] on span "8" at bounding box center [718, 568] width 10 height 27
click at [783, 541] on button "9" at bounding box center [789, 568] width 66 height 34
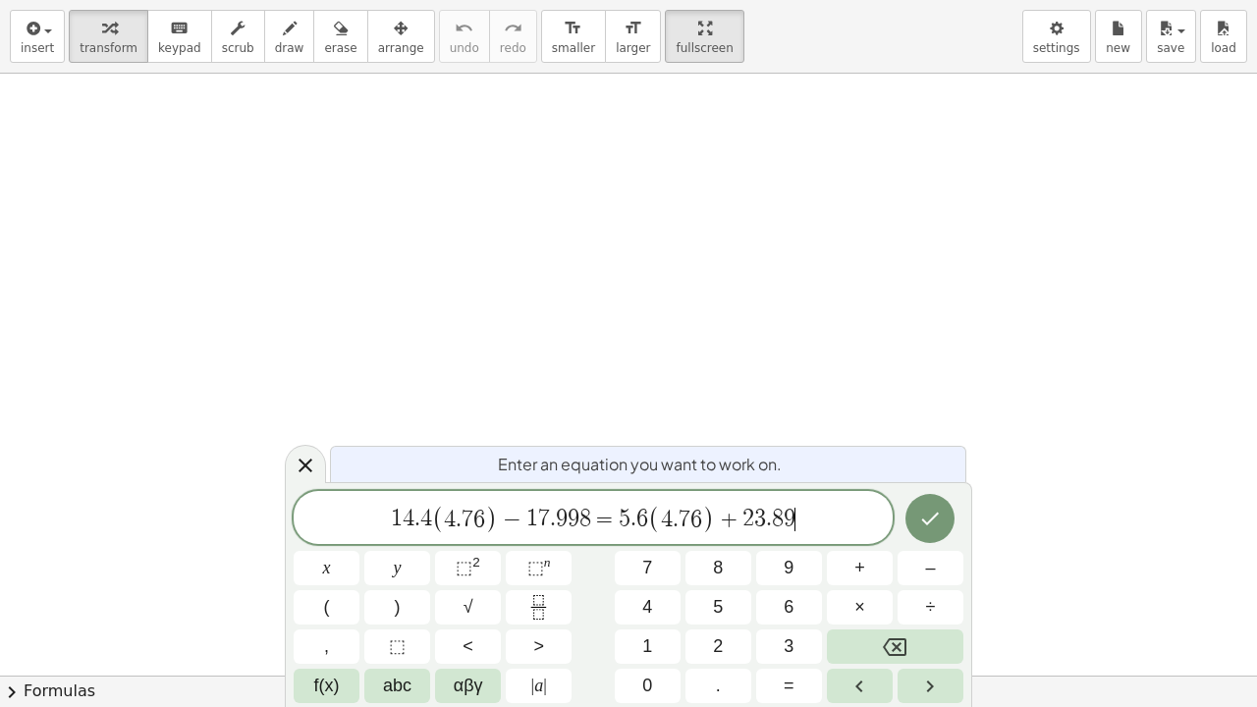
click at [926, 522] on icon "Done" at bounding box center [931, 518] width 18 height 13
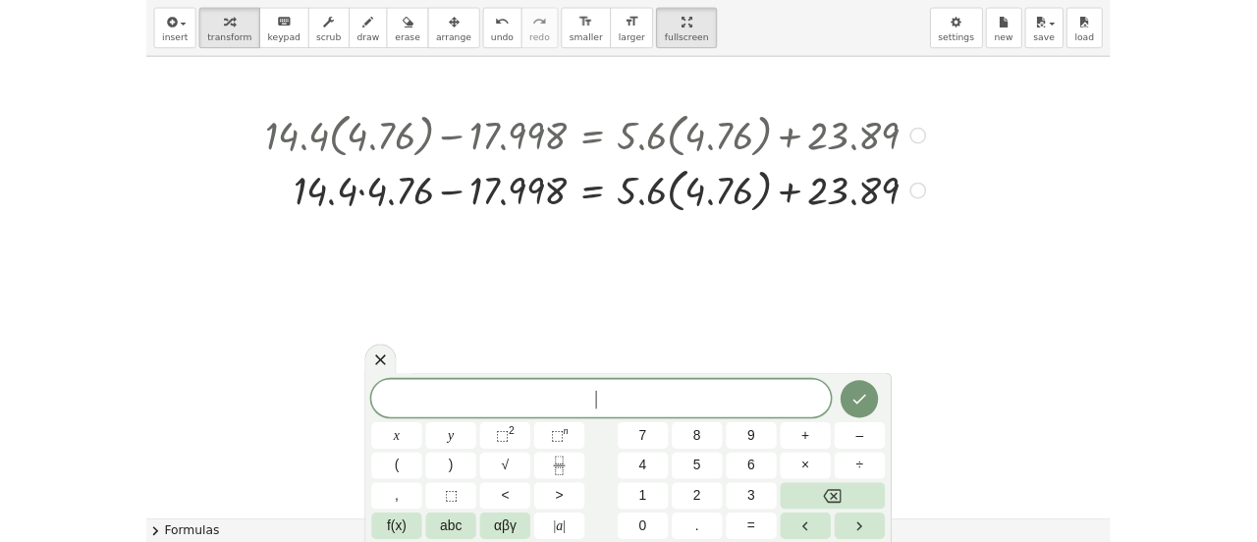
scroll to position [6, 0]
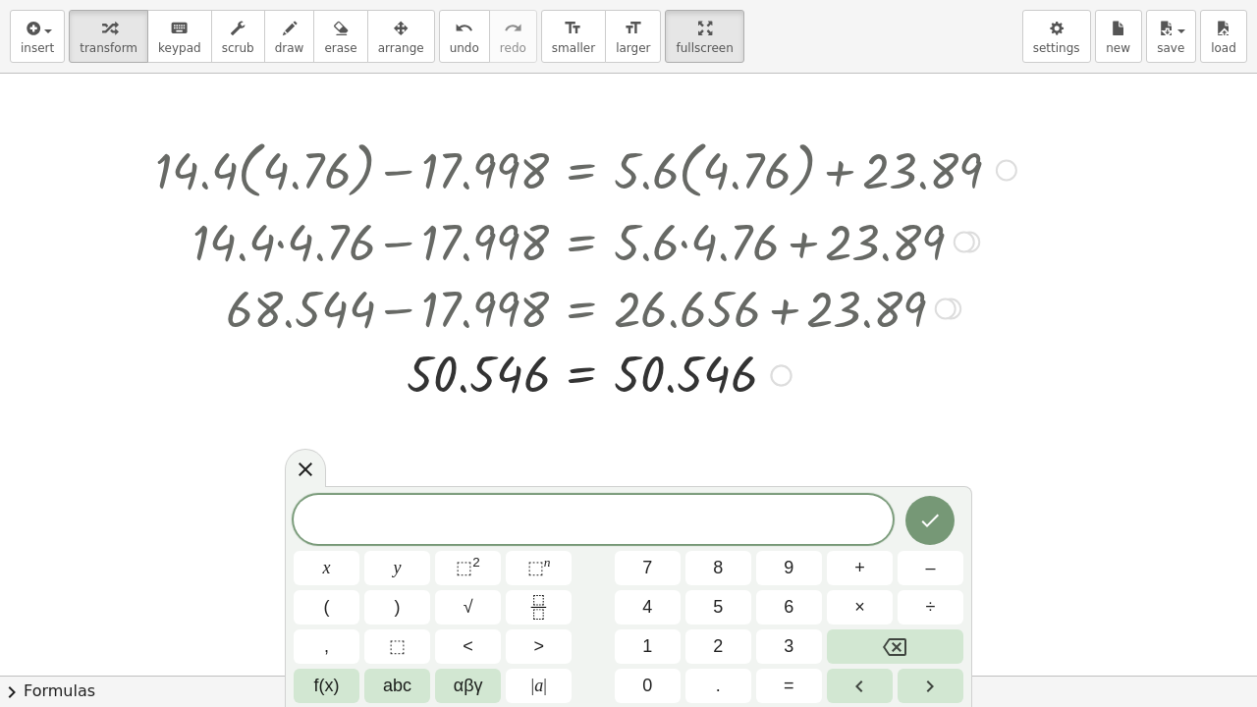
click at [308, 476] on icon at bounding box center [306, 469] width 24 height 24
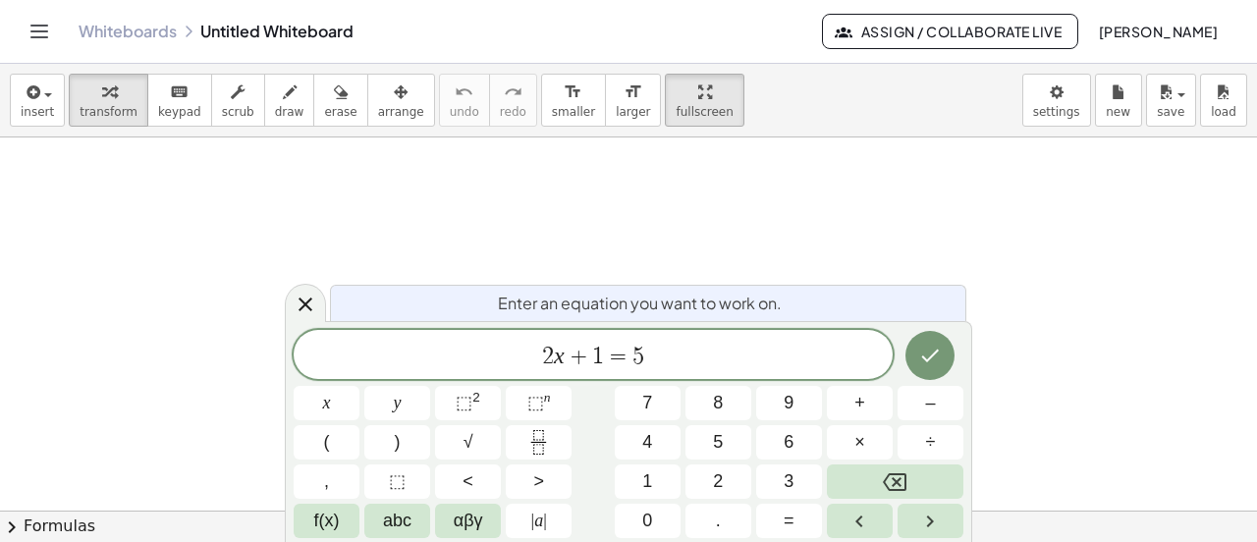
click at [305, 300] on icon at bounding box center [306, 305] width 24 height 24
